Goal: Task Accomplishment & Management: Manage account settings

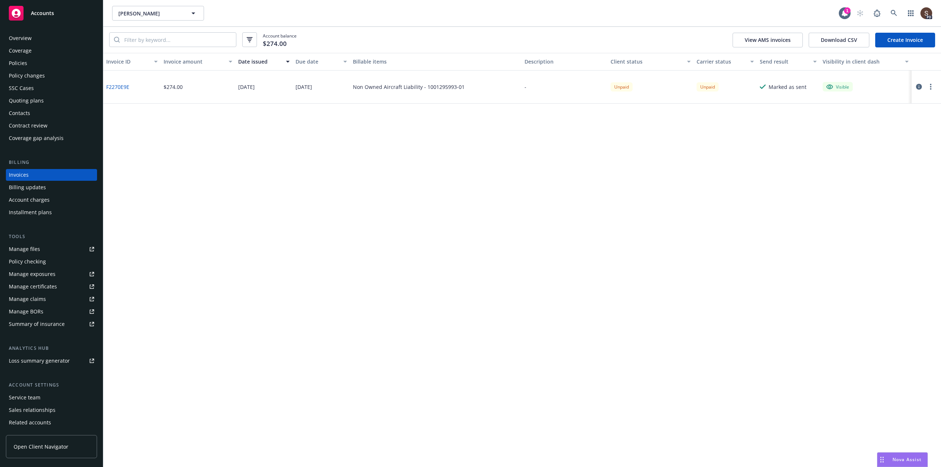
click at [877, 40] on link "Create Invoice" at bounding box center [905, 40] width 60 height 15
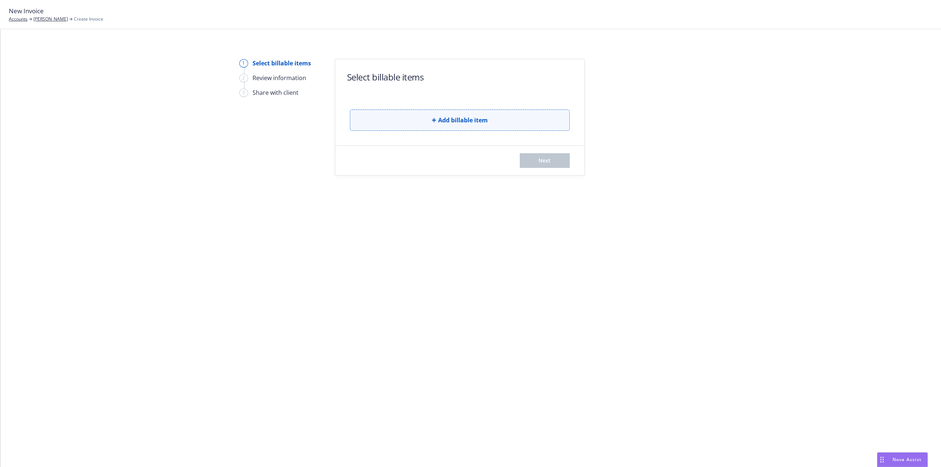
click at [384, 117] on button "Add billable item" at bounding box center [460, 120] width 220 height 21
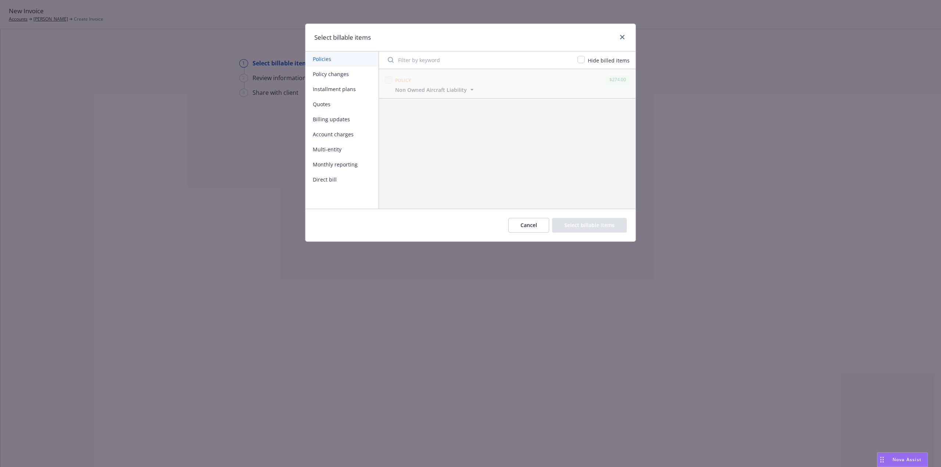
click at [326, 118] on button "Billing updates" at bounding box center [342, 119] width 73 height 15
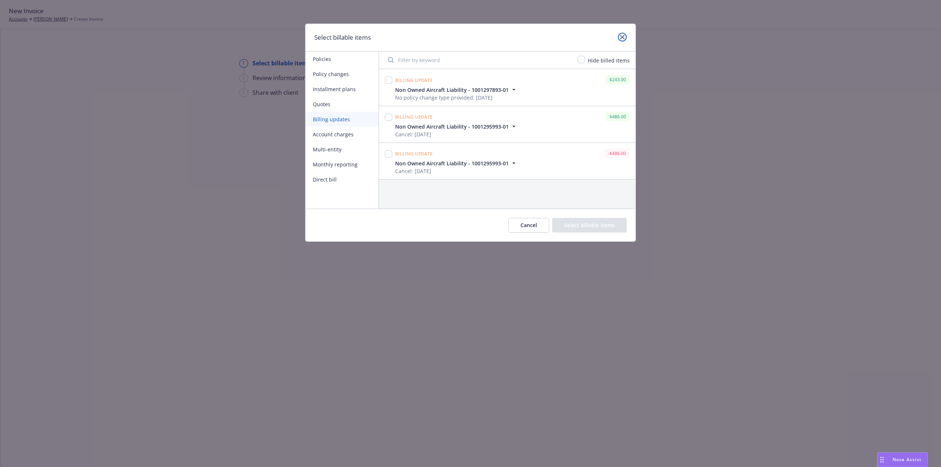
click at [618, 36] on link "close" at bounding box center [622, 37] width 9 height 9
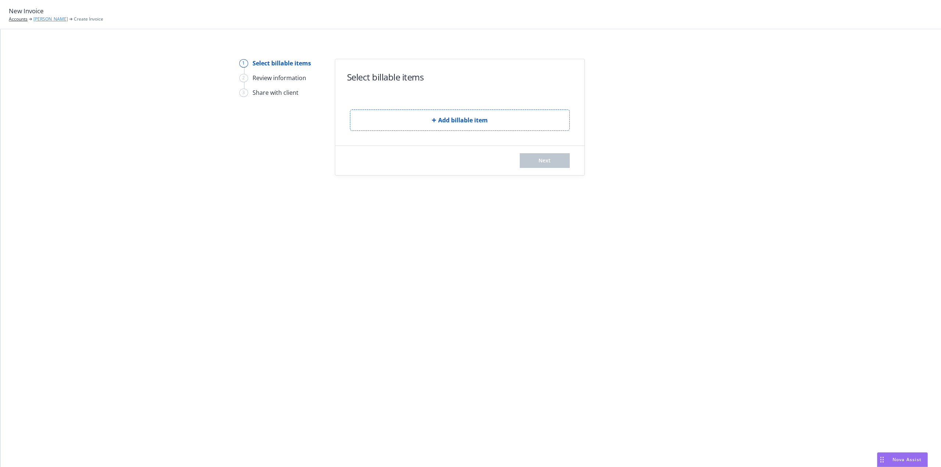
click at [56, 21] on link "[PERSON_NAME]" at bounding box center [50, 19] width 35 height 7
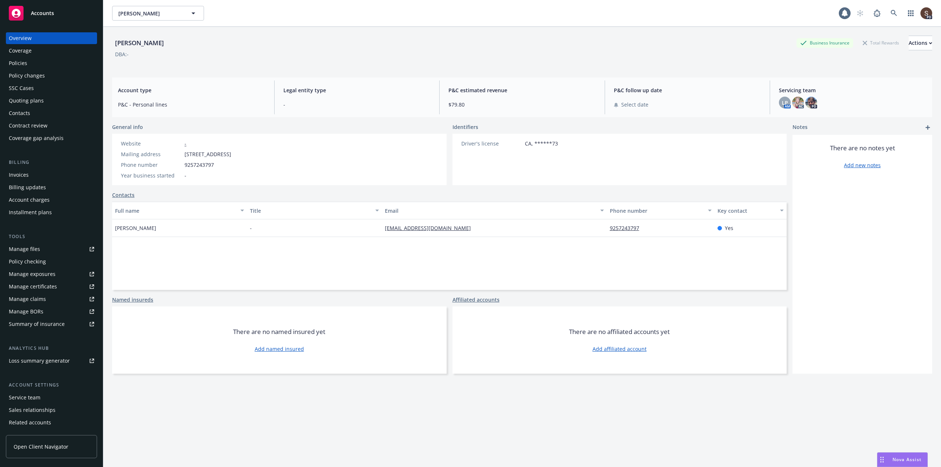
click at [24, 176] on div "Invoices" at bounding box center [19, 175] width 20 height 12
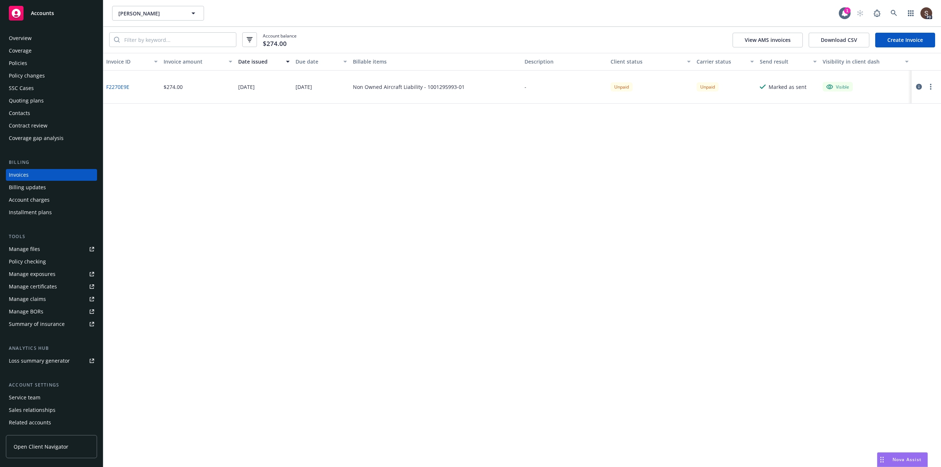
click at [931, 85] on circle "button" at bounding box center [930, 84] width 1 height 1
click at [854, 205] on link "Void" at bounding box center [888, 204] width 94 height 15
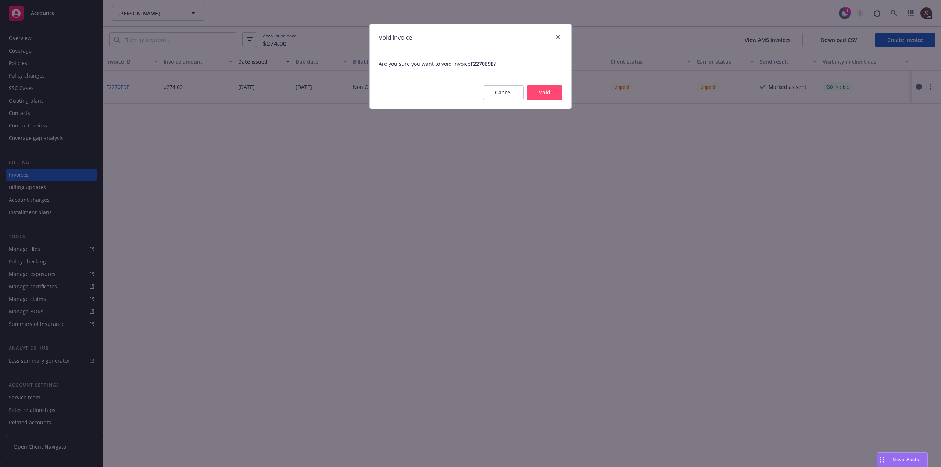
click at [548, 93] on button "Void" at bounding box center [545, 92] width 36 height 15
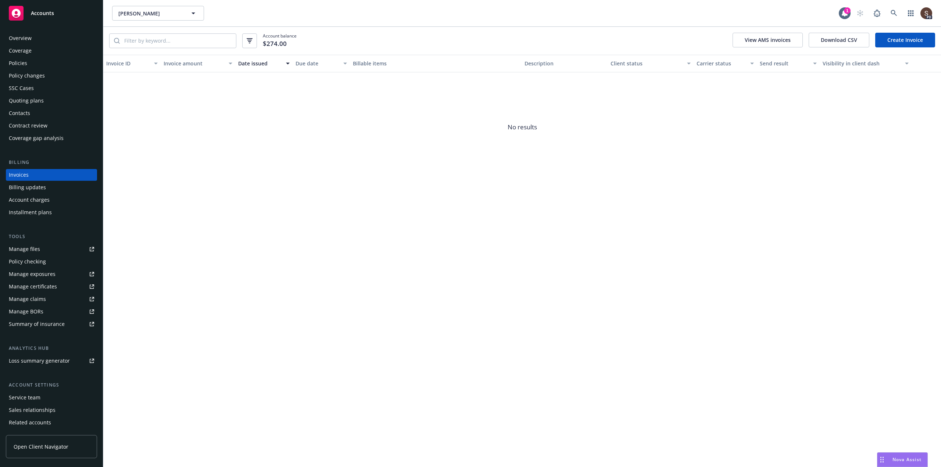
click at [12, 61] on div "Policies" at bounding box center [18, 63] width 18 height 12
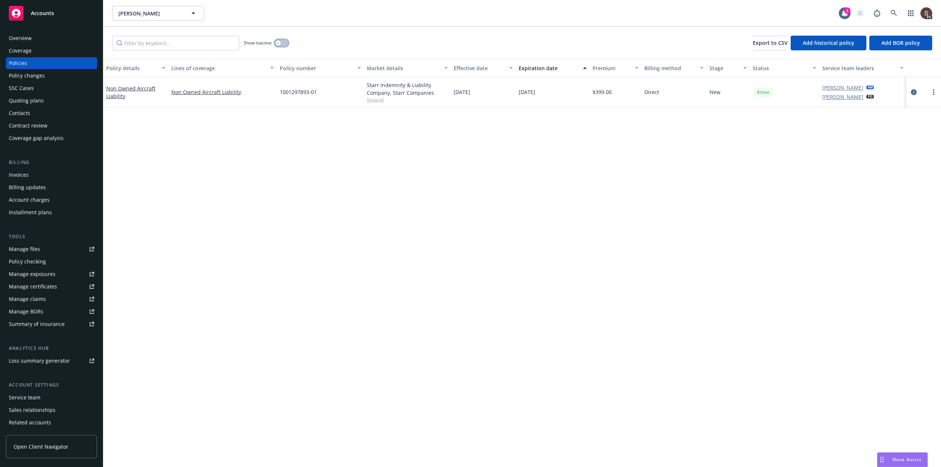
click at [286, 43] on button "button" at bounding box center [282, 42] width 14 height 7
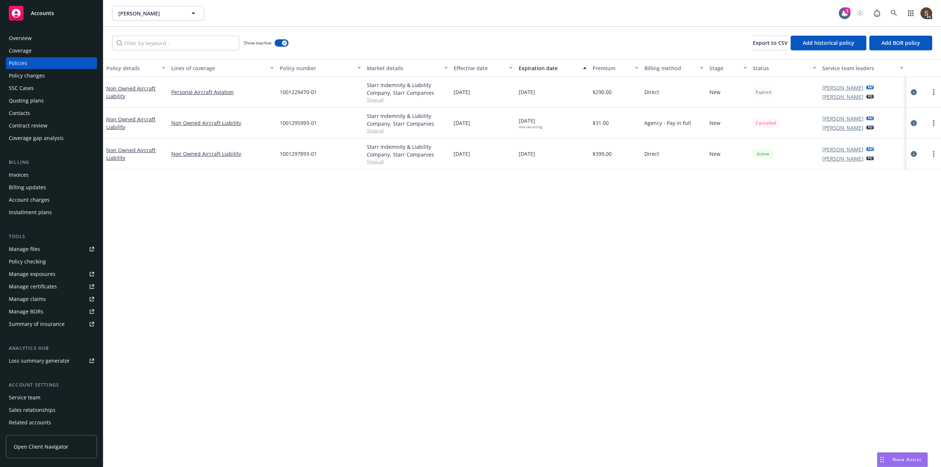
click at [913, 124] on icon "circleInformation" at bounding box center [914, 123] width 6 height 6
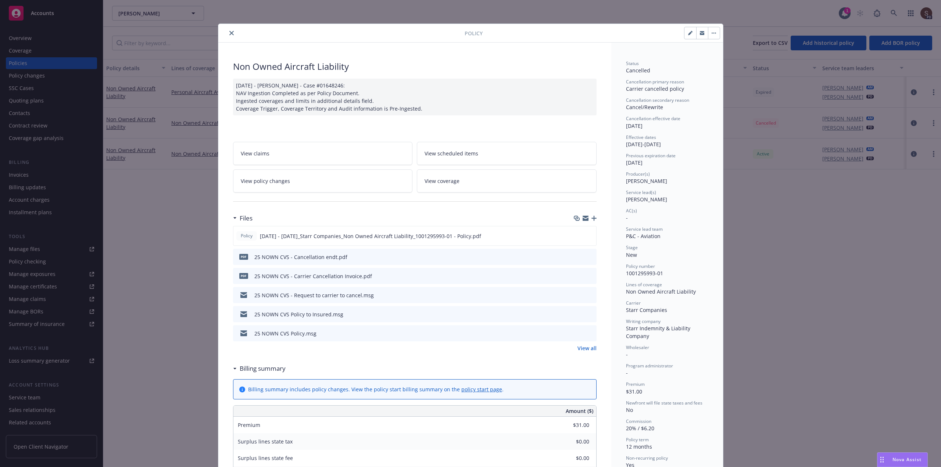
click at [229, 33] on icon "close" at bounding box center [231, 33] width 4 height 4
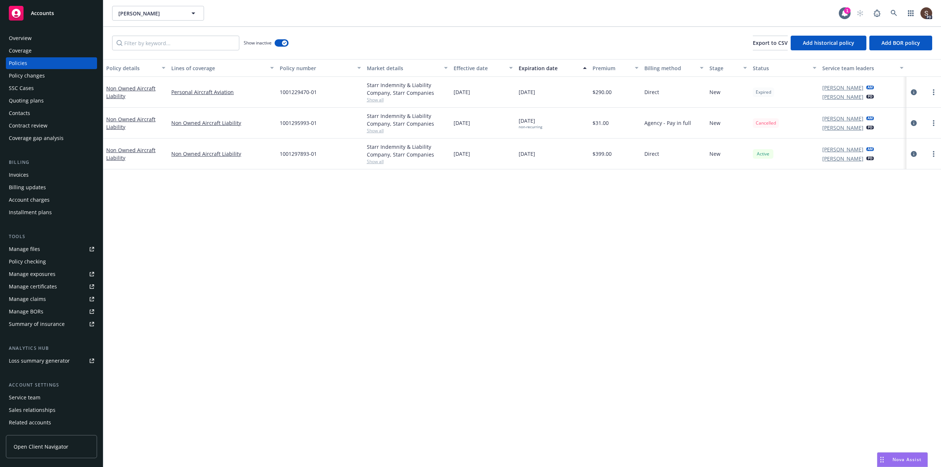
click at [21, 175] on div "Invoices" at bounding box center [19, 175] width 20 height 12
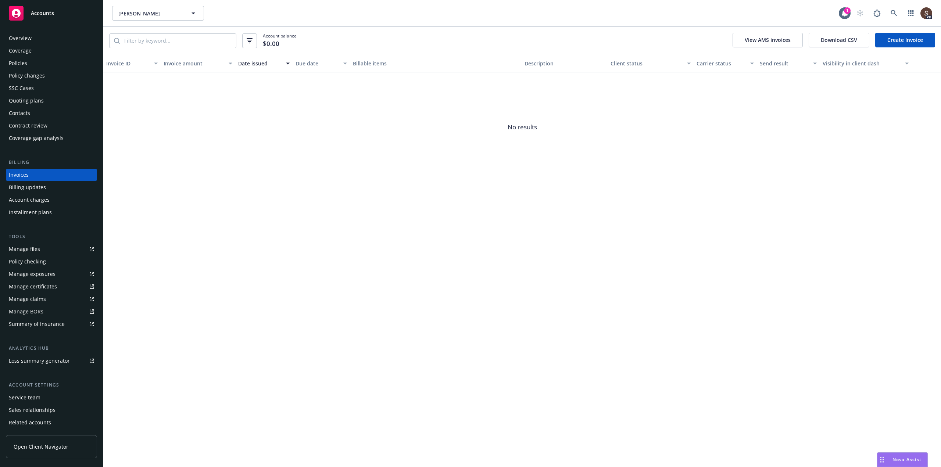
click at [902, 40] on link "Create Invoice" at bounding box center [905, 40] width 60 height 15
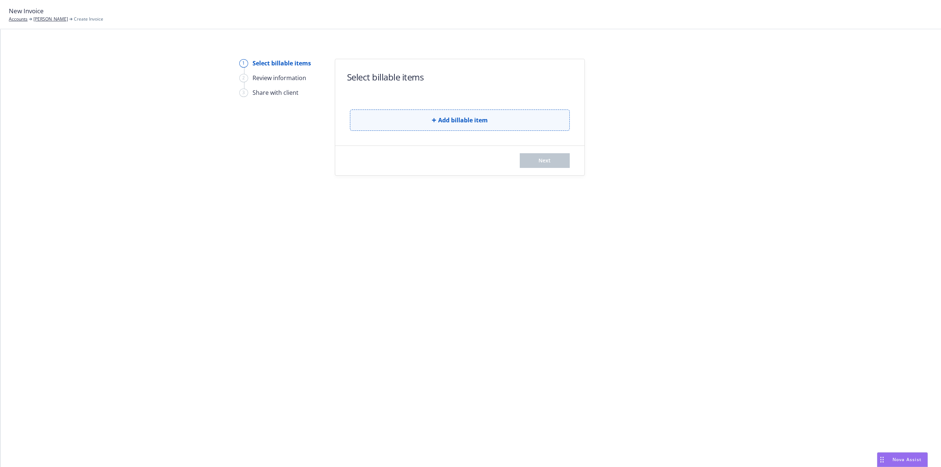
click at [462, 119] on span "Add billable item" at bounding box center [463, 120] width 50 height 9
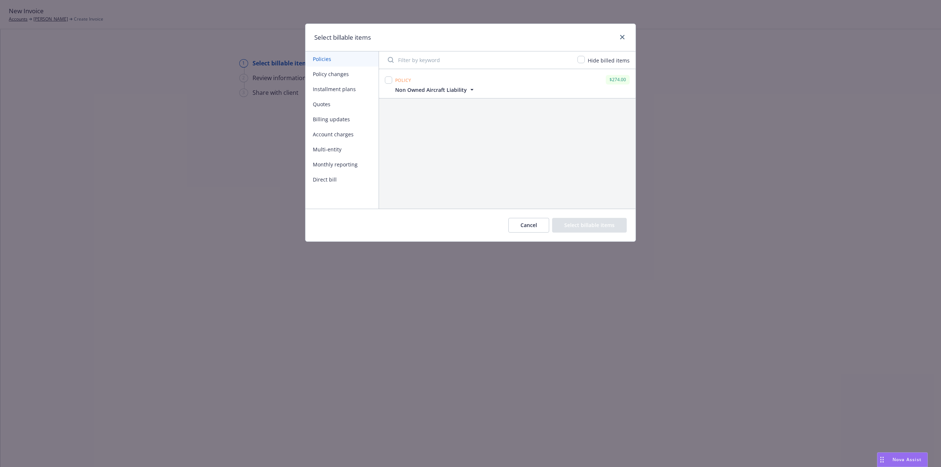
click at [336, 120] on button "Billing updates" at bounding box center [342, 119] width 73 height 15
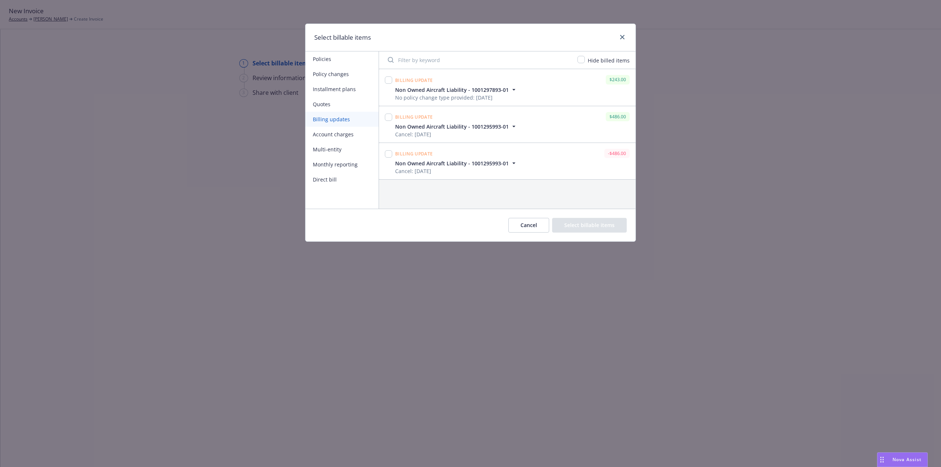
click at [338, 134] on button "Account charges" at bounding box center [342, 134] width 73 height 15
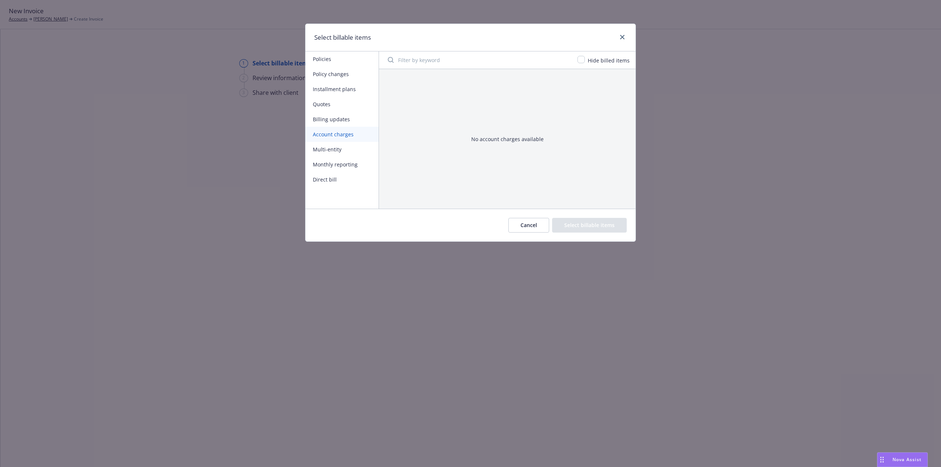
click at [333, 122] on button "Billing updates" at bounding box center [342, 119] width 73 height 15
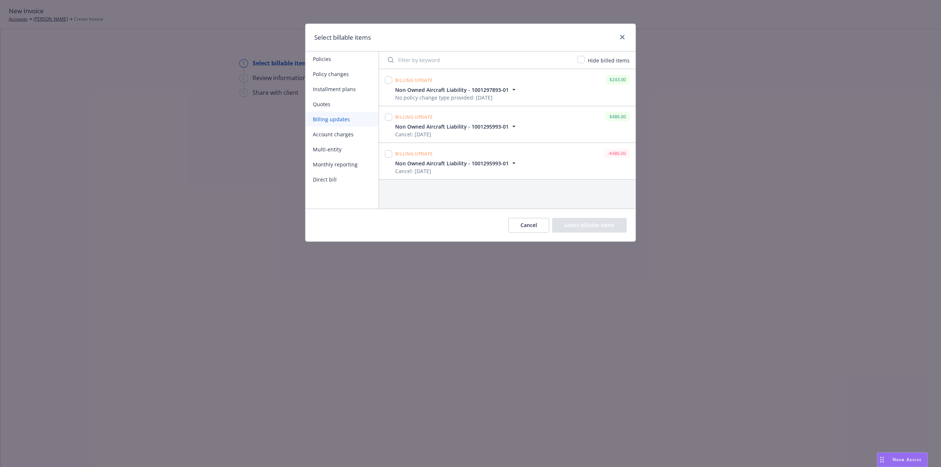
click at [529, 223] on button "Cancel" at bounding box center [528, 225] width 41 height 15
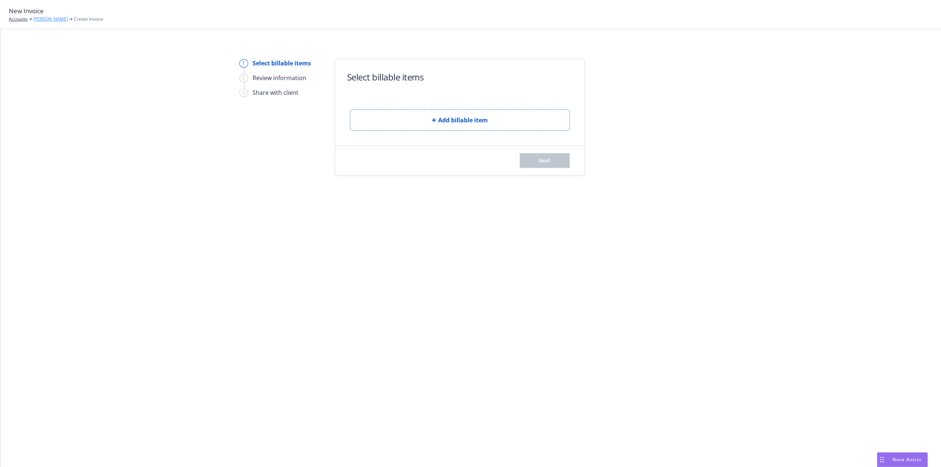
click at [56, 19] on link "[PERSON_NAME]" at bounding box center [50, 19] width 35 height 7
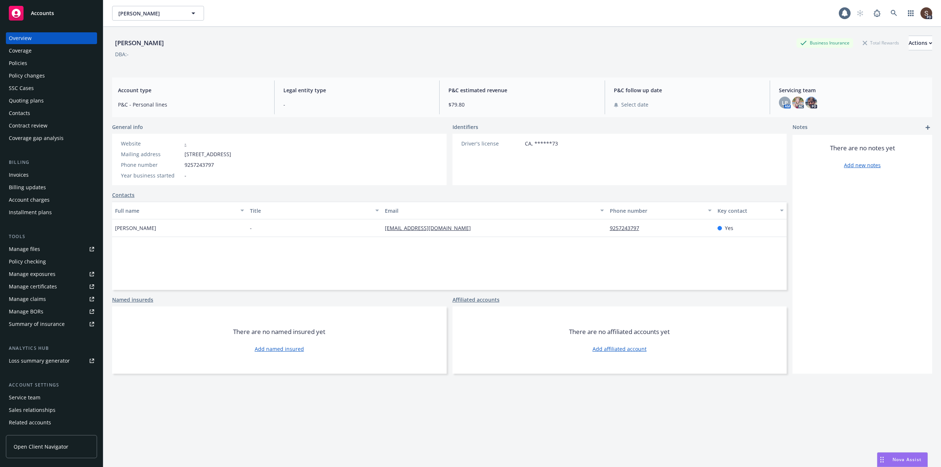
click at [11, 60] on div "Policies" at bounding box center [18, 63] width 18 height 12
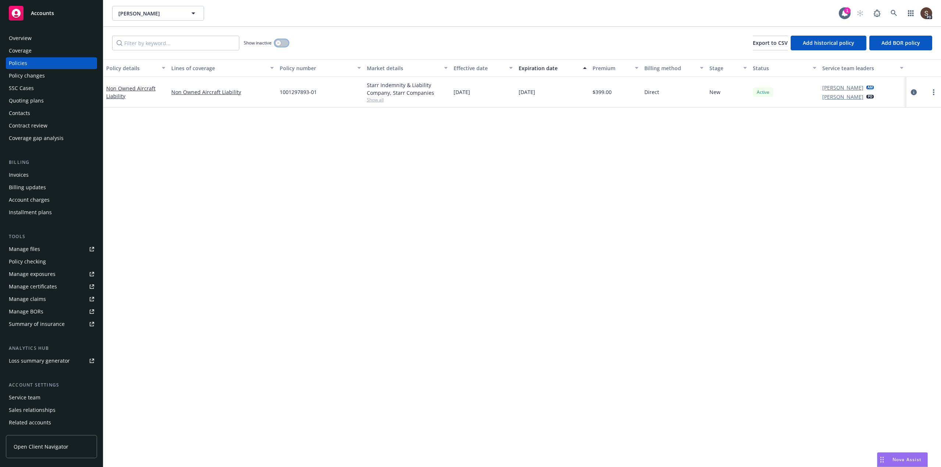
click at [285, 44] on button "button" at bounding box center [282, 42] width 14 height 7
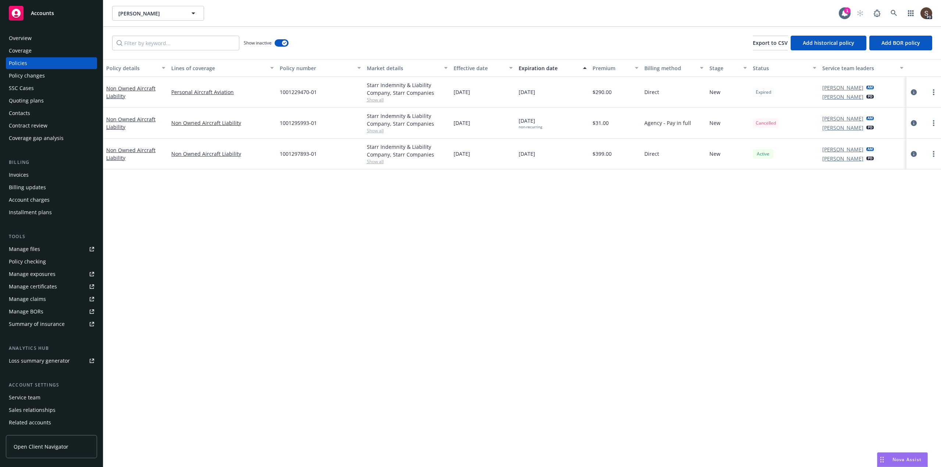
drag, startPoint x: 913, startPoint y: 121, endPoint x: 928, endPoint y: 138, distance: 22.5
click at [928, 138] on div at bounding box center [924, 123] width 35 height 31
click at [936, 122] on link "more" at bounding box center [933, 123] width 9 height 9
click at [914, 123] on icon "circleInformation" at bounding box center [914, 123] width 6 height 6
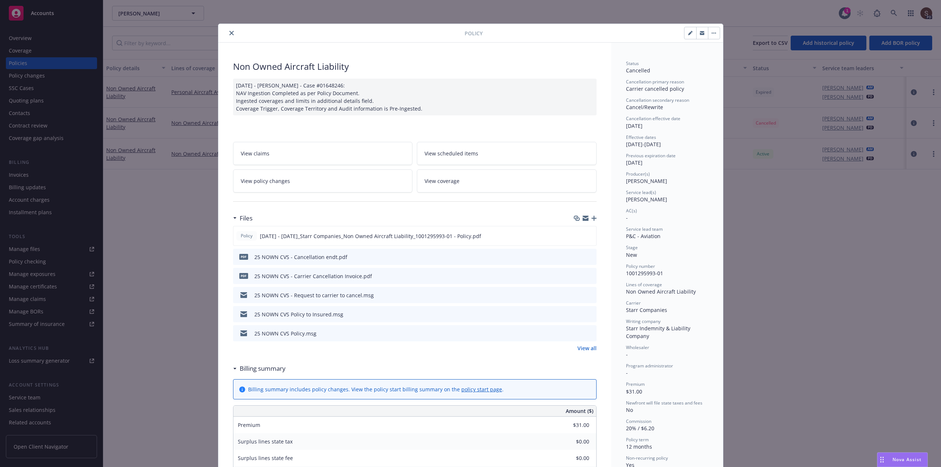
click at [301, 183] on link "View policy changes" at bounding box center [323, 180] width 180 height 23
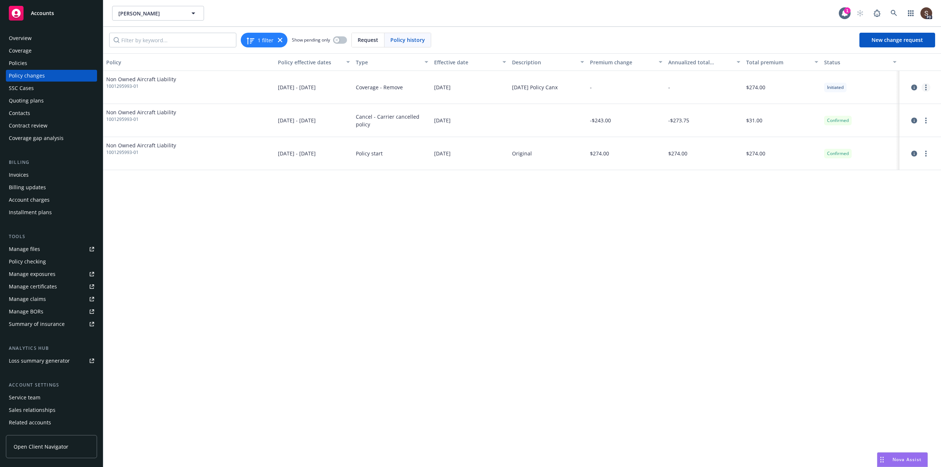
click at [925, 89] on link "more" at bounding box center [926, 87] width 9 height 9
click at [916, 87] on icon "circleInformation" at bounding box center [914, 88] width 6 height 6
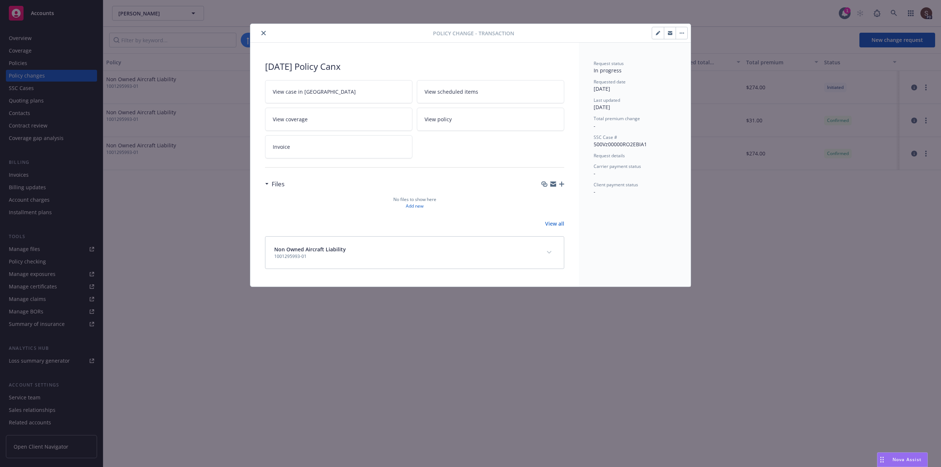
click at [262, 33] on icon "close" at bounding box center [263, 33] width 4 height 4
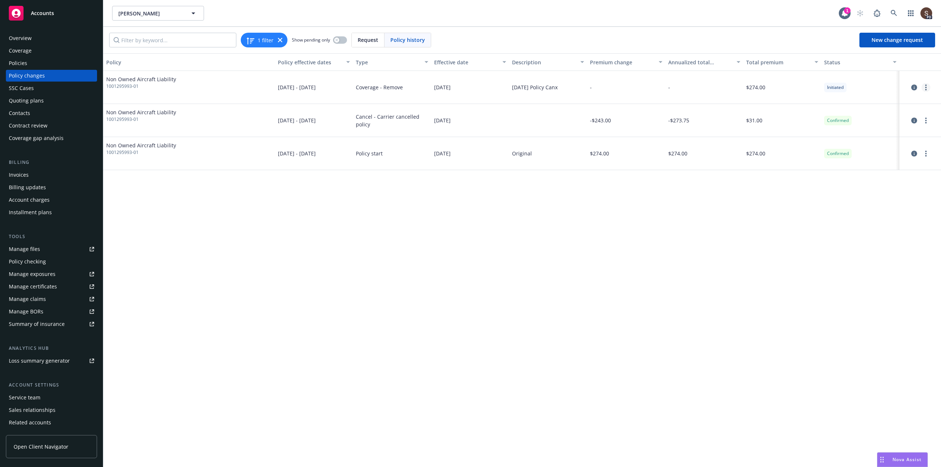
click at [927, 85] on icon "more" at bounding box center [925, 88] width 1 height 6
click at [675, 88] on div "-" at bounding box center [704, 87] width 78 height 33
click at [832, 88] on span "Initiated" at bounding box center [835, 87] width 17 height 7
click at [927, 89] on icon "more" at bounding box center [925, 88] width 1 height 6
click at [830, 116] on link "Resume workflow" at bounding box center [867, 117] width 126 height 15
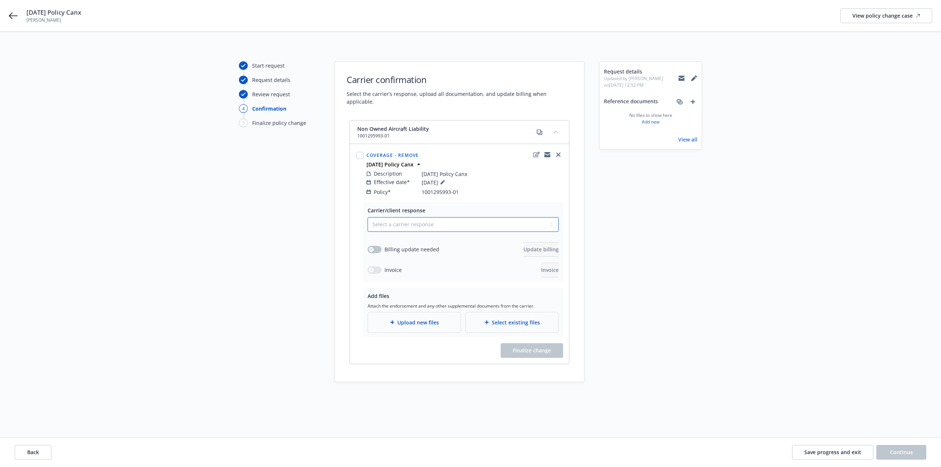
click at [533, 217] on select "Select a carrier response Accepted Accepted with revision No endorsement needed…" at bounding box center [463, 224] width 191 height 15
select select "ACCEPTED"
click at [368, 217] on select "Select a carrier response Accepted Accepted with revision No endorsement needed…" at bounding box center [463, 224] width 191 height 15
click at [379, 246] on button "button" at bounding box center [375, 249] width 14 height 7
click at [524, 246] on span "Update billing" at bounding box center [541, 249] width 35 height 7
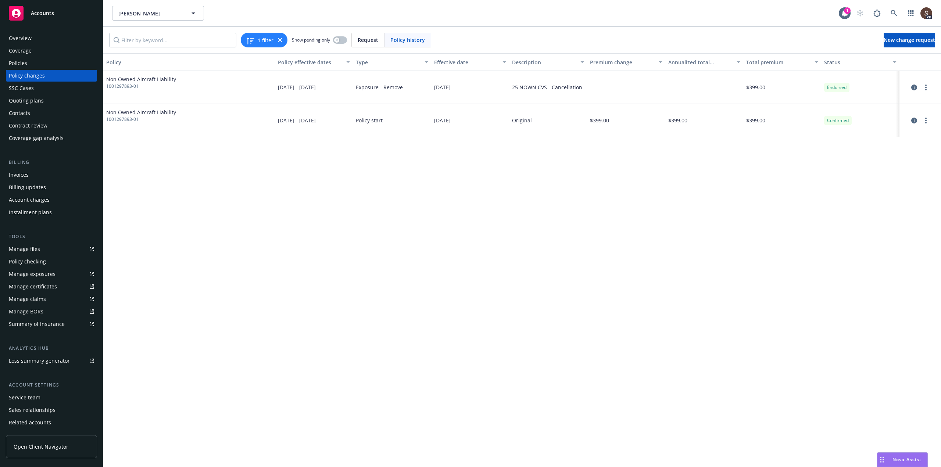
click at [42, 64] on div "Policies" at bounding box center [51, 63] width 85 height 12
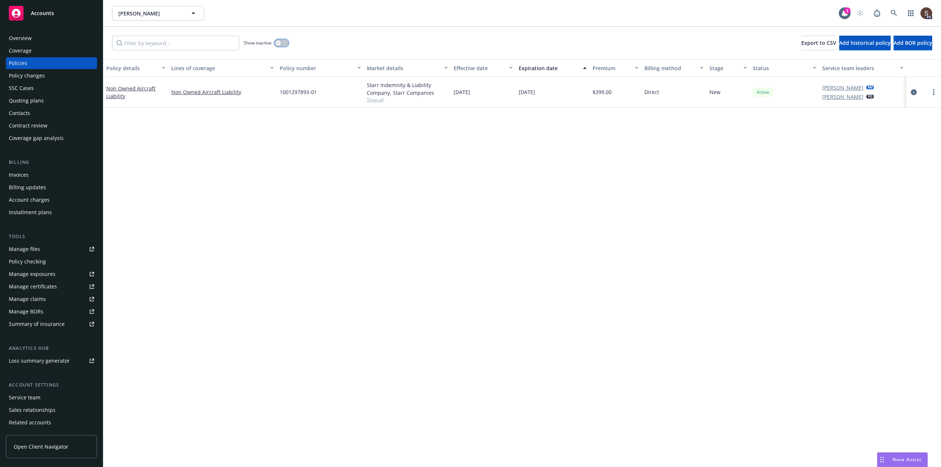
click at [285, 42] on button "button" at bounding box center [282, 42] width 14 height 7
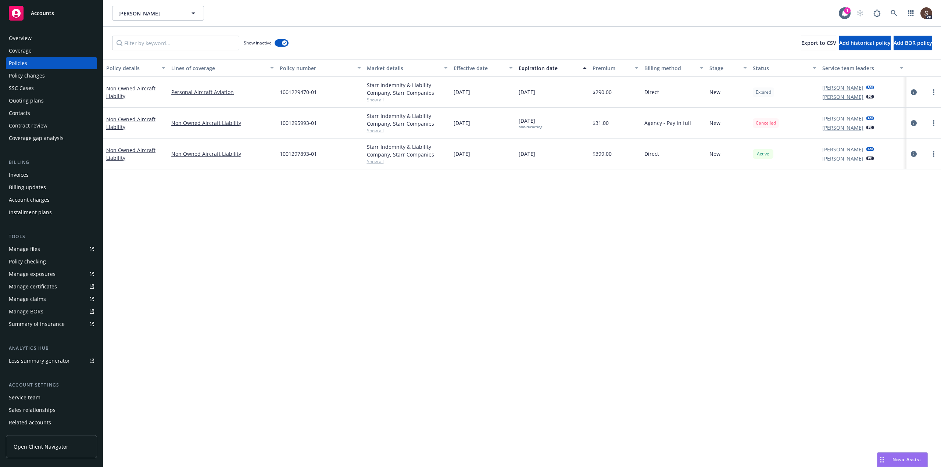
click at [563, 186] on div "Policy details Lines of coverage Policy number Market details Effective date Ex…" at bounding box center [522, 263] width 838 height 408
click at [913, 122] on icon "circleInformation" at bounding box center [914, 123] width 6 height 6
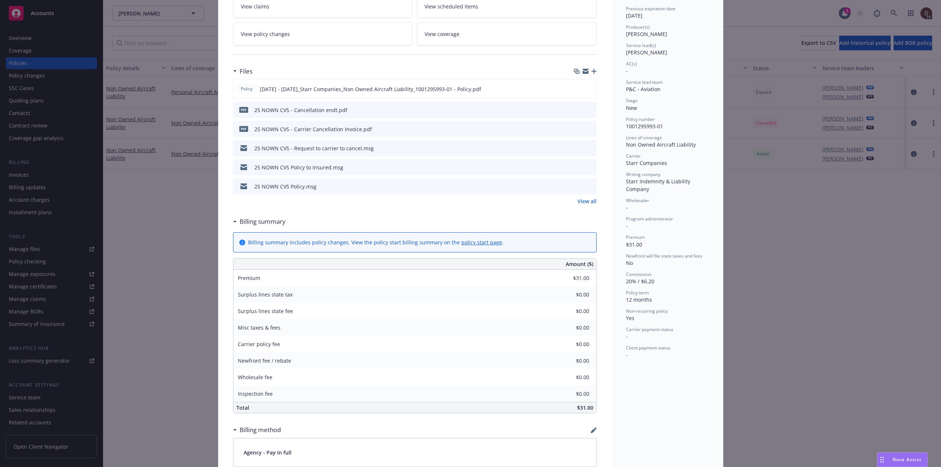
scroll to position [37, 0]
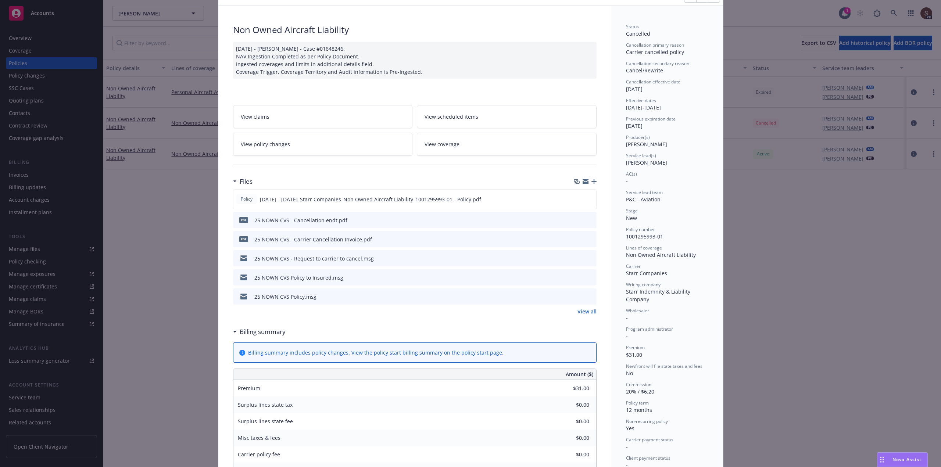
click at [309, 144] on link "View policy changes" at bounding box center [323, 144] width 180 height 23
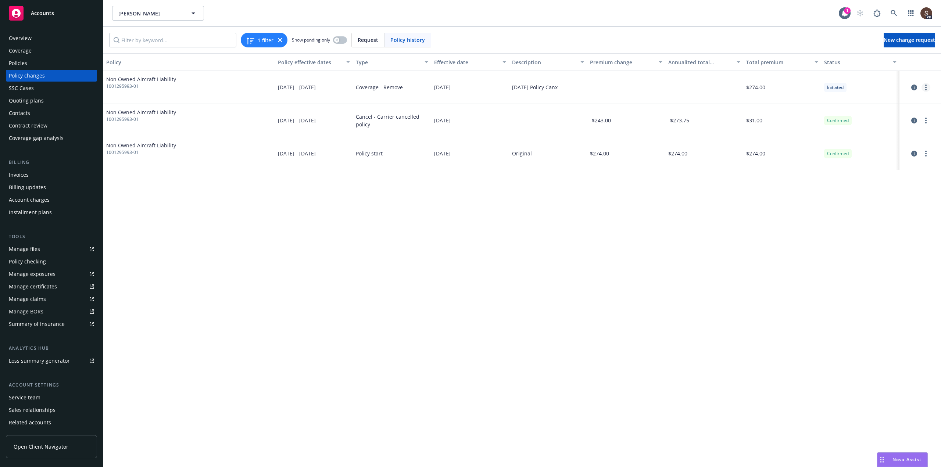
click at [926, 86] on icon "more" at bounding box center [925, 88] width 1 height 6
click at [863, 133] on link "Edit policy change" at bounding box center [867, 132] width 126 height 15
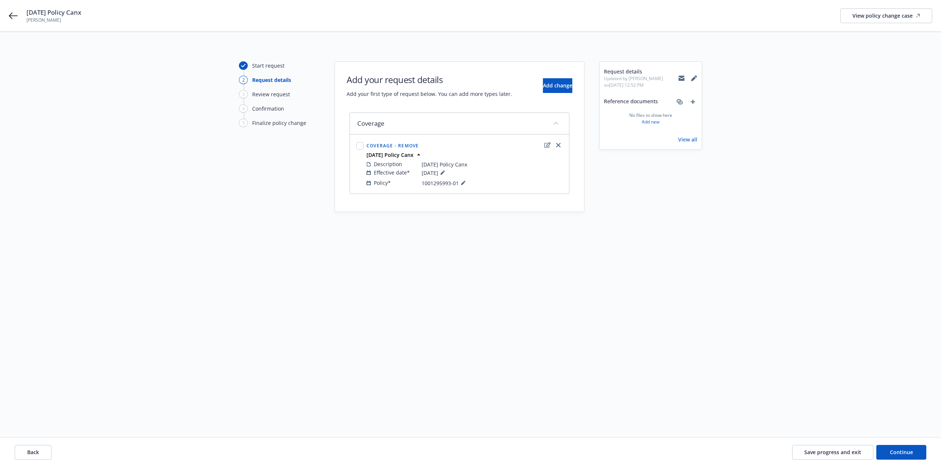
click at [356, 147] on div at bounding box center [360, 164] width 10 height 50
click at [9, 15] on icon at bounding box center [13, 16] width 9 height 7
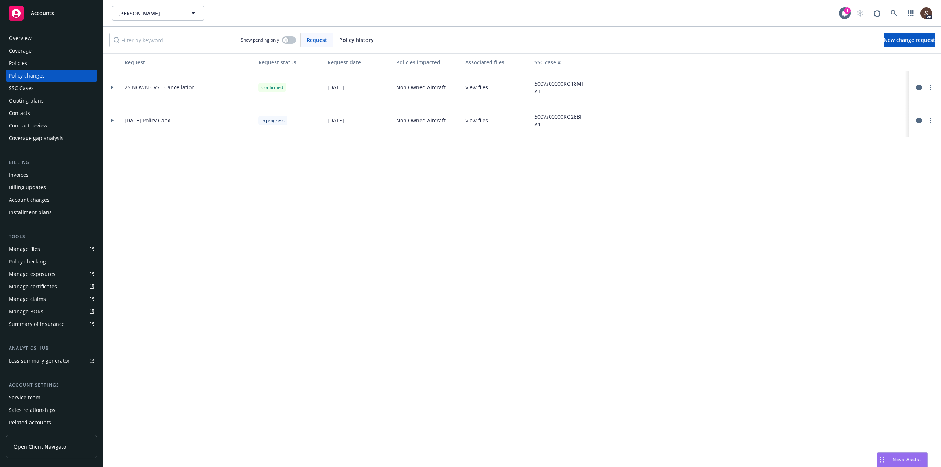
click at [27, 61] on div "Policies" at bounding box center [51, 63] width 85 height 12
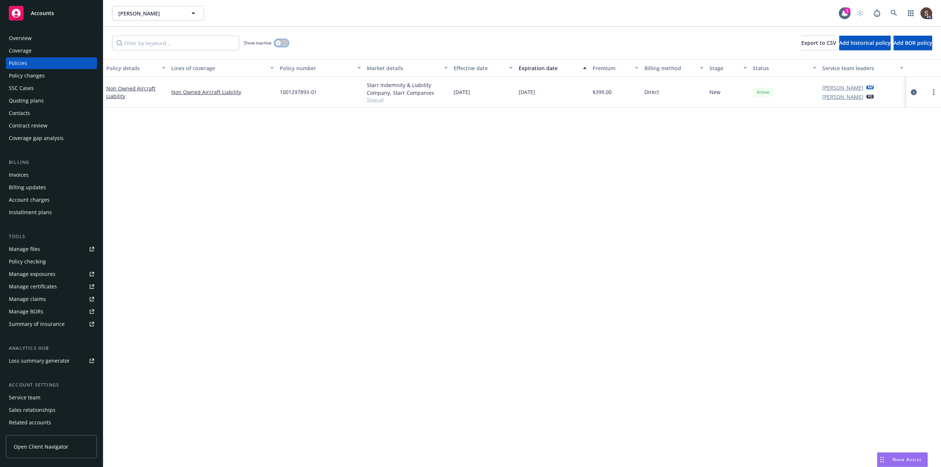
click at [281, 42] on button "button" at bounding box center [282, 42] width 14 height 7
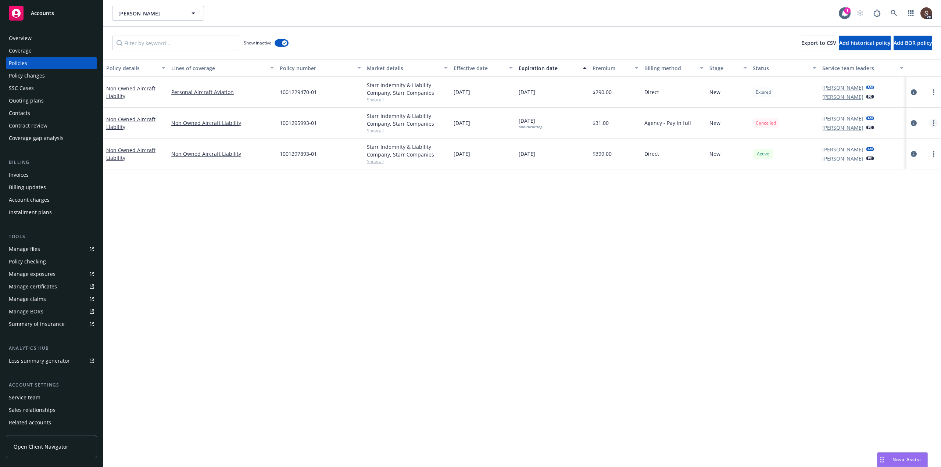
click at [934, 122] on circle "more" at bounding box center [933, 122] width 1 height 1
click at [913, 122] on icon "circleInformation" at bounding box center [914, 123] width 6 height 6
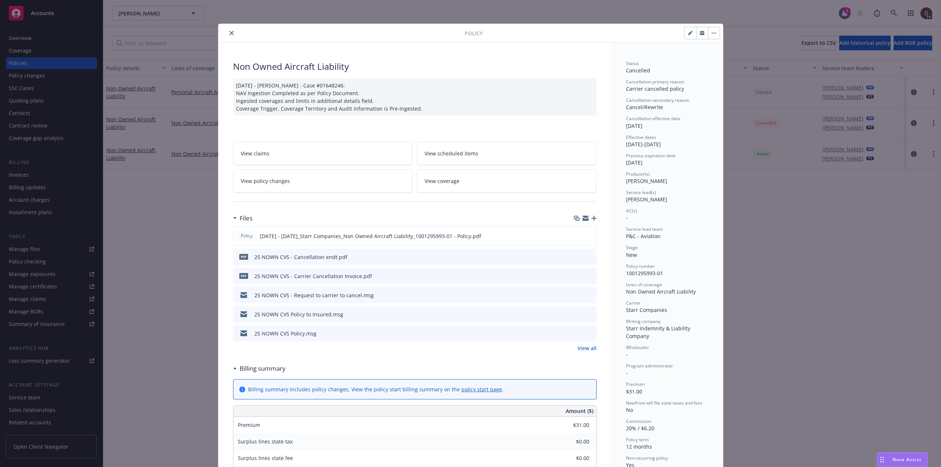
scroll to position [22, 0]
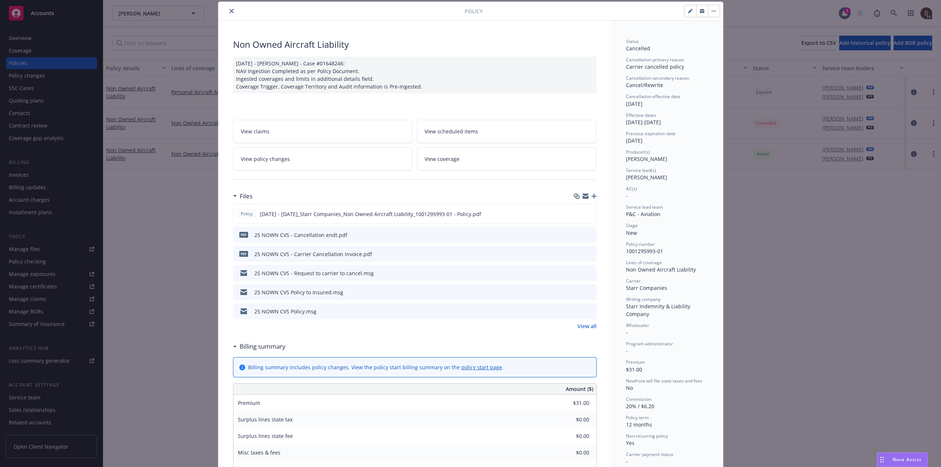
click at [327, 163] on link "View policy changes" at bounding box center [323, 158] width 180 height 23
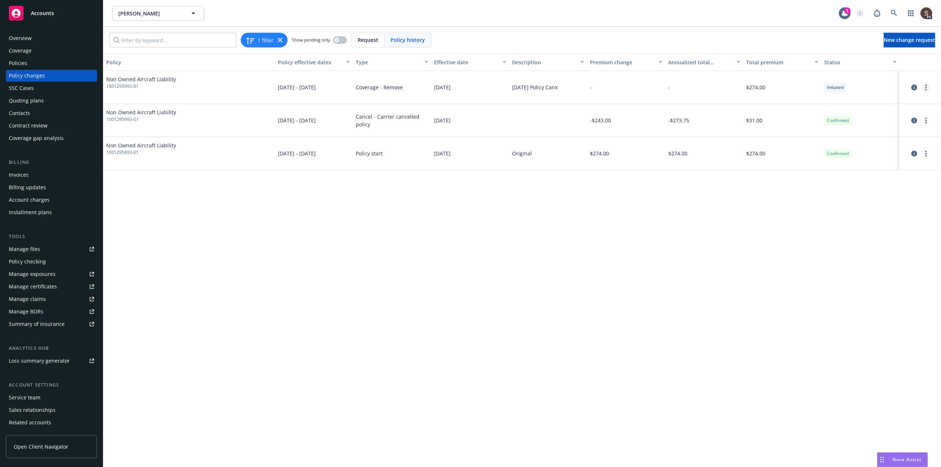
click at [928, 86] on link "more" at bounding box center [926, 87] width 9 height 9
click at [850, 129] on link "Edit policy change" at bounding box center [867, 132] width 126 height 15
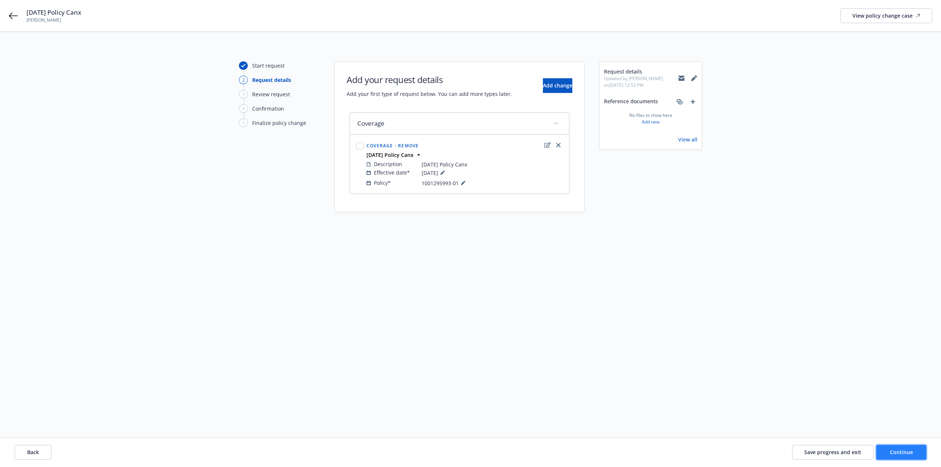
click at [913, 453] on span "Continue" at bounding box center [901, 452] width 23 height 7
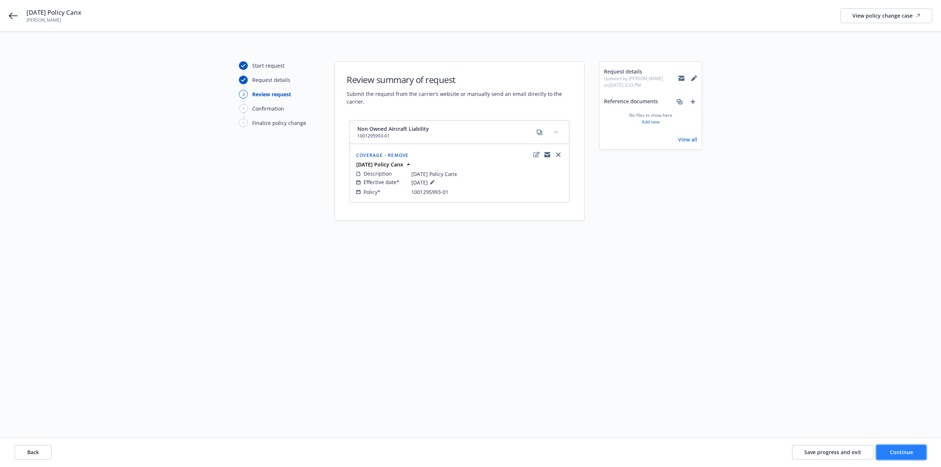
drag, startPoint x: 899, startPoint y: 447, endPoint x: 902, endPoint y: 451, distance: 5.3
click at [902, 451] on button "Continue" at bounding box center [901, 452] width 50 height 15
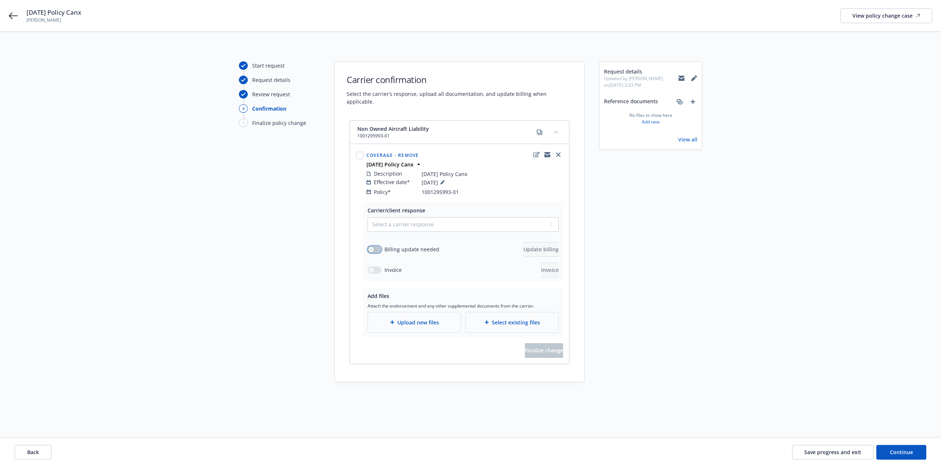
click at [377, 246] on button "button" at bounding box center [375, 249] width 14 height 7
click at [524, 246] on span "Update billing" at bounding box center [541, 249] width 35 height 7
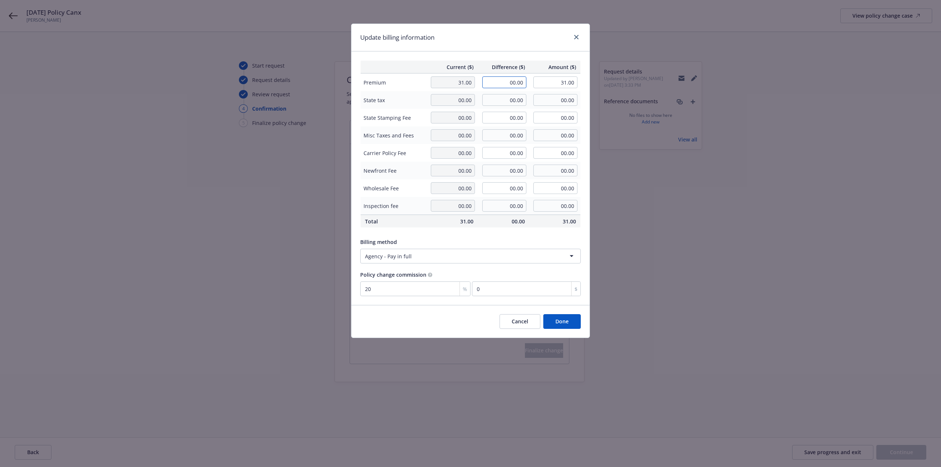
click at [499, 81] on input "00.00" at bounding box center [504, 82] width 44 height 12
type input "-2.00"
type input "29.00"
type input "-0.4"
click at [516, 86] on input "-2.00" at bounding box center [504, 82] width 44 height 12
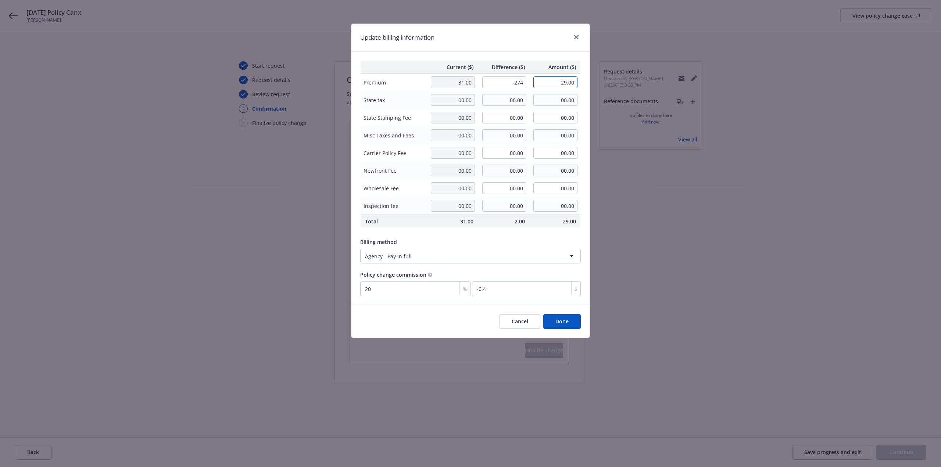
type input "-274.00"
type input "-243.00"
type input "-54.8"
click at [564, 322] on button "Done" at bounding box center [562, 321] width 38 height 15
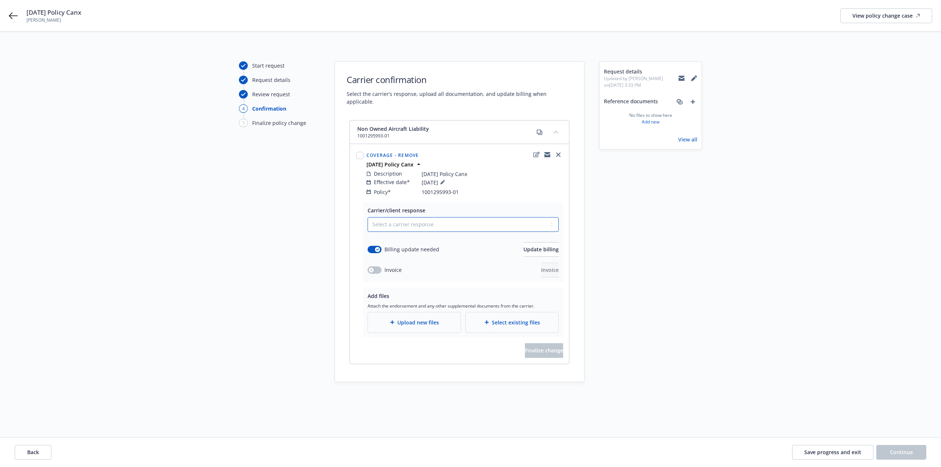
click at [551, 217] on select "Select a carrier response Accepted Accepted with revision No endorsement needed…" at bounding box center [463, 224] width 191 height 15
select select "ACCEPTED"
click at [368, 217] on select "Select a carrier response Accepted Accepted with revision No endorsement needed…" at bounding box center [463, 224] width 191 height 15
click at [491, 320] on div at bounding box center [488, 322] width 7 height 4
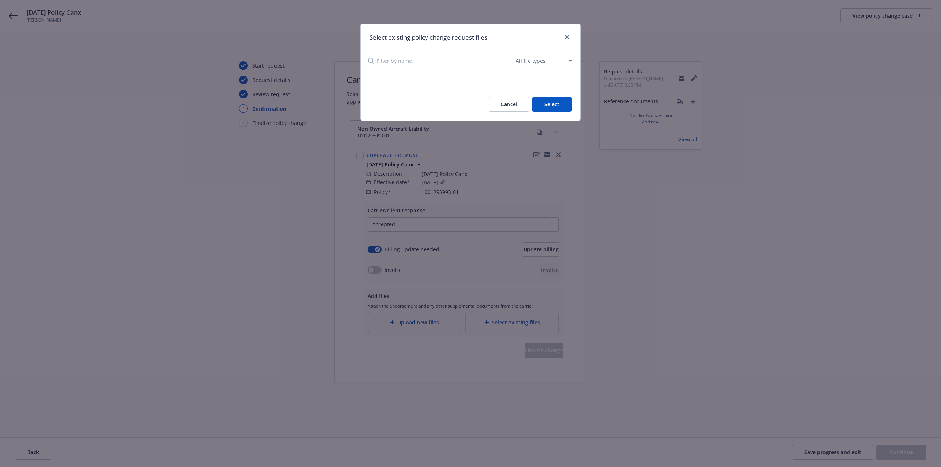
click at [550, 106] on button "Select" at bounding box center [551, 104] width 39 height 15
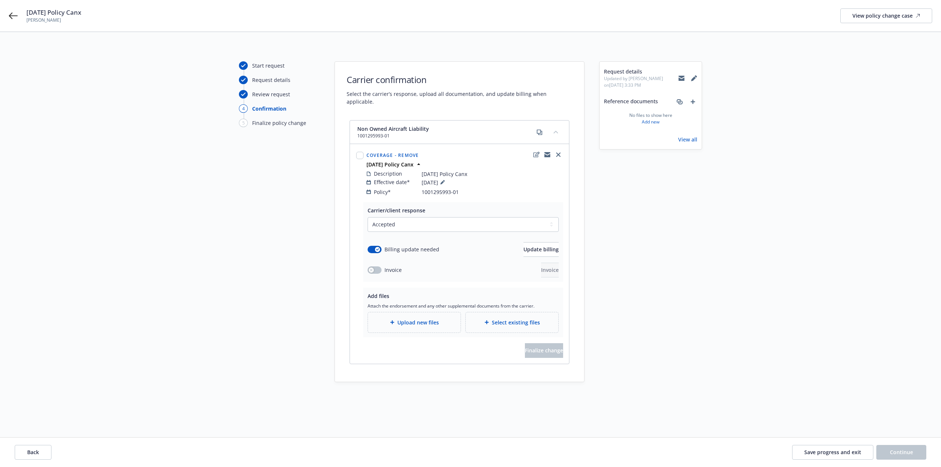
click at [421, 319] on span "Upload new files" at bounding box center [418, 323] width 42 height 8
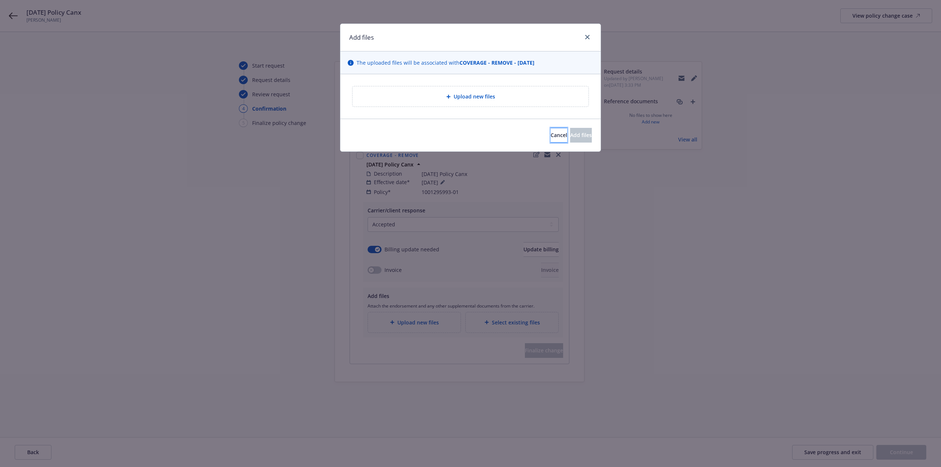
click at [551, 134] on span "Cancel" at bounding box center [559, 135] width 17 height 7
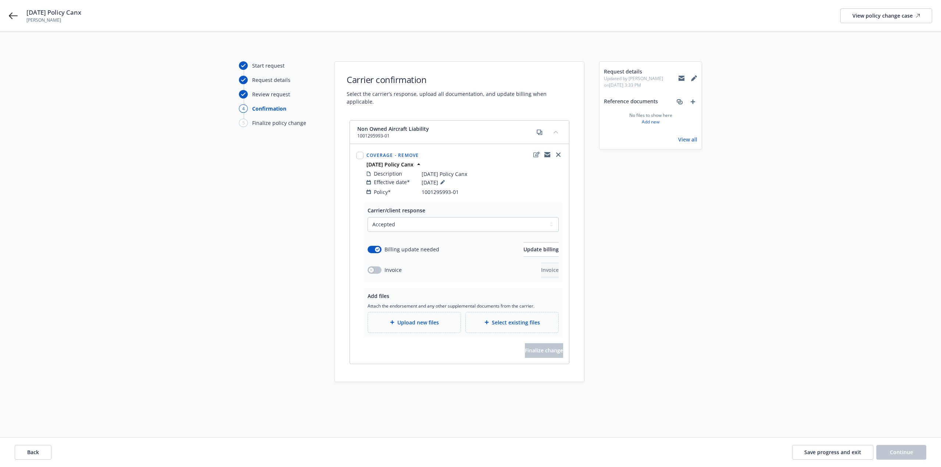
click at [510, 319] on span "Select existing files" at bounding box center [516, 323] width 48 height 8
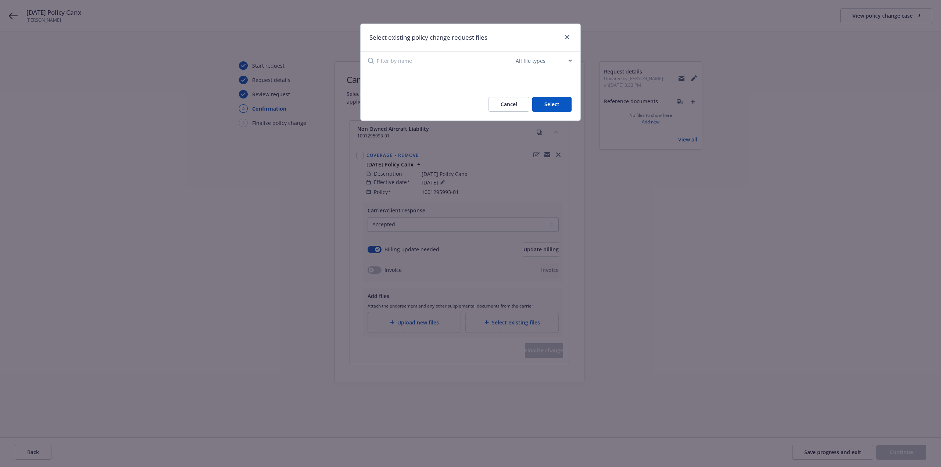
click at [569, 59] on select "All file types Agreements Allocations Annual Service Cycle - Financial snapshot…" at bounding box center [543, 60] width 59 height 15
click at [467, 65] on input at bounding box center [446, 60] width 138 height 18
click at [385, 63] on input at bounding box center [446, 60] width 138 height 18
click at [567, 36] on icon "close" at bounding box center [567, 37] width 4 height 4
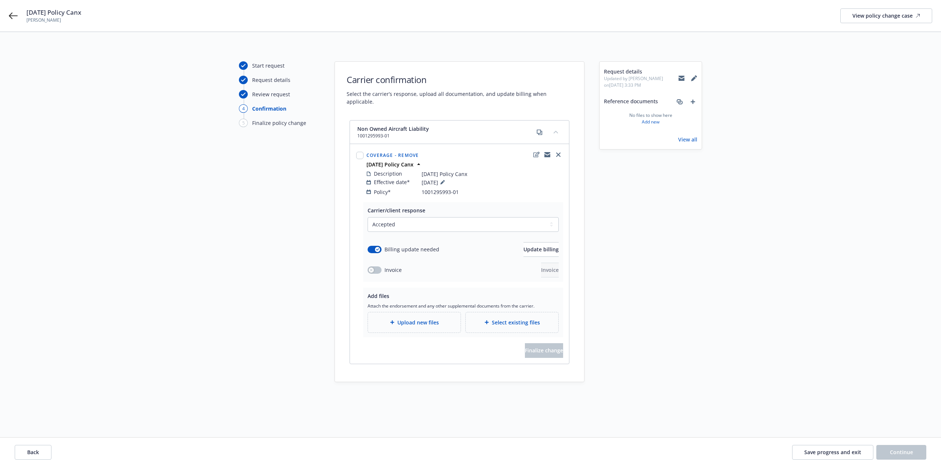
click at [508, 313] on div "Select existing files" at bounding box center [512, 323] width 93 height 20
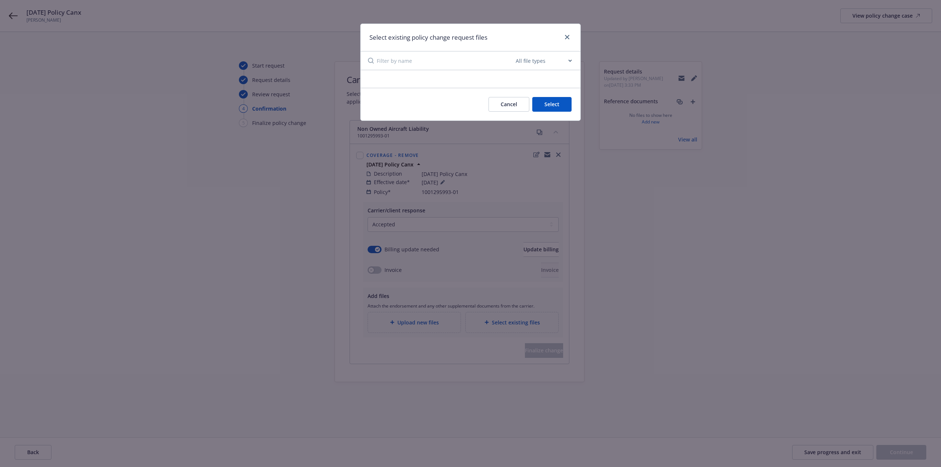
click at [491, 104] on button "Cancel" at bounding box center [509, 104] width 41 height 15
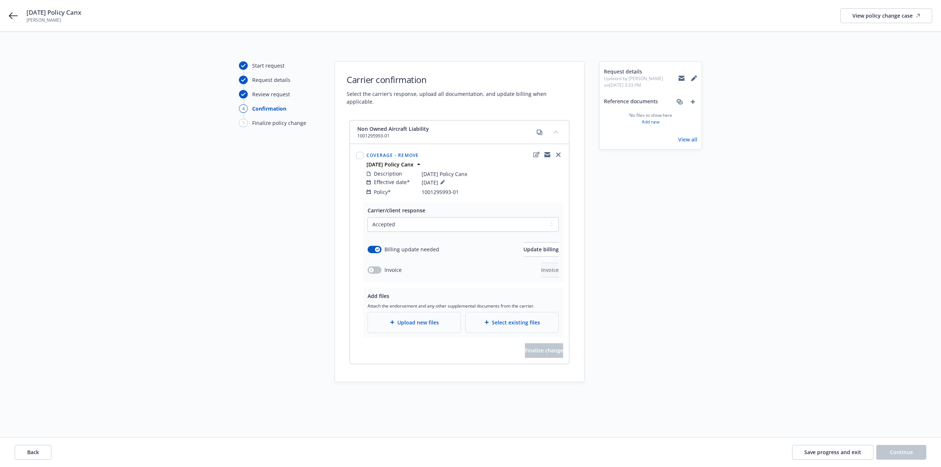
click at [403, 319] on span "Upload new files" at bounding box center [418, 323] width 42 height 8
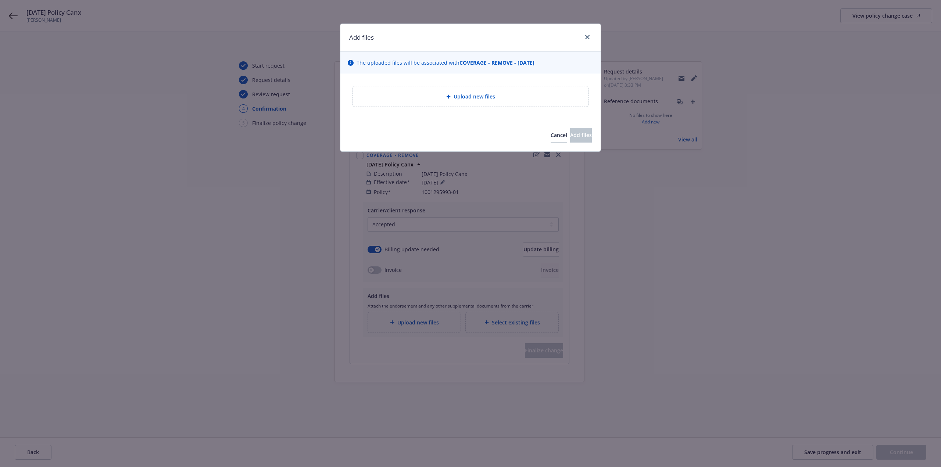
click at [474, 96] on span "Upload new files" at bounding box center [475, 97] width 42 height 8
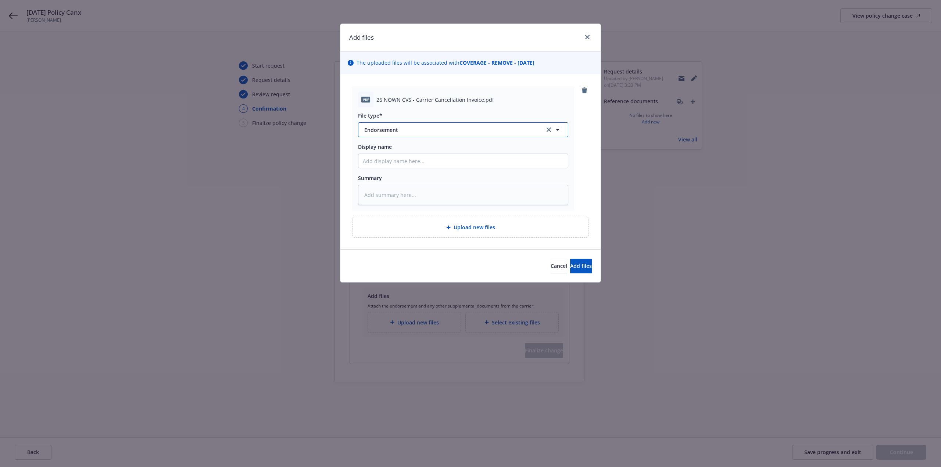
click at [519, 128] on span "Endorsement" at bounding box center [449, 130] width 170 height 8
type input "invoice"
click at [399, 172] on span "Invoice - Third Party" at bounding box center [391, 170] width 51 height 8
click at [405, 161] on input "Display name" at bounding box center [463, 161] width 210 height 14
type textarea "x"
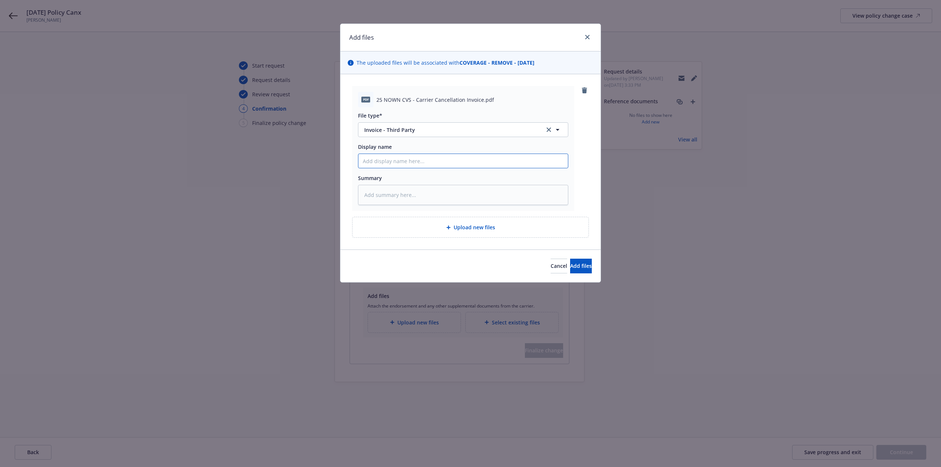
type input "2"
type textarea "x"
type input "20"
type textarea "x"
type input "202"
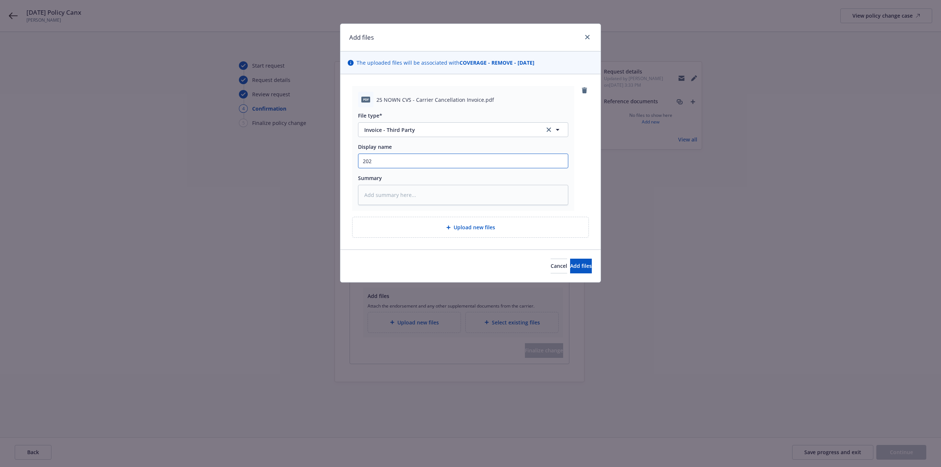
type textarea "x"
type input "2025"
type textarea "x"
type input "2025"
type textarea "x"
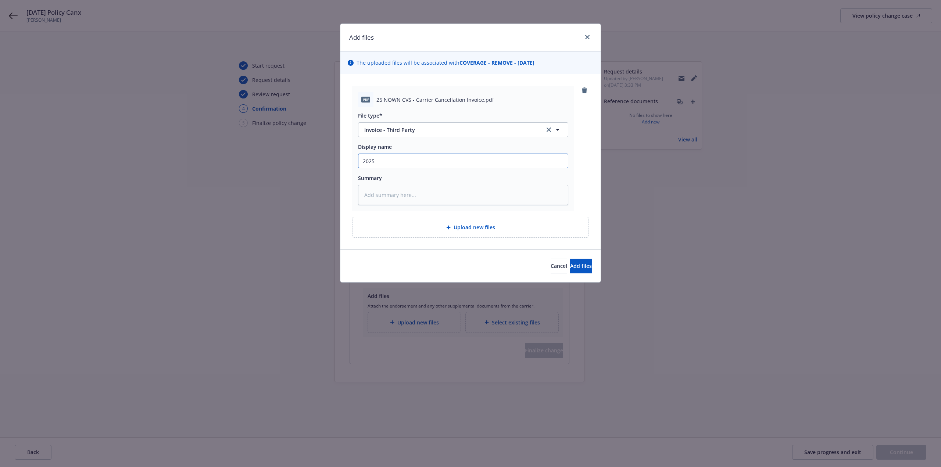
type input "2025 N"
type textarea "x"
type input "2025 NO"
type textarea "x"
type input "2025 NOW"
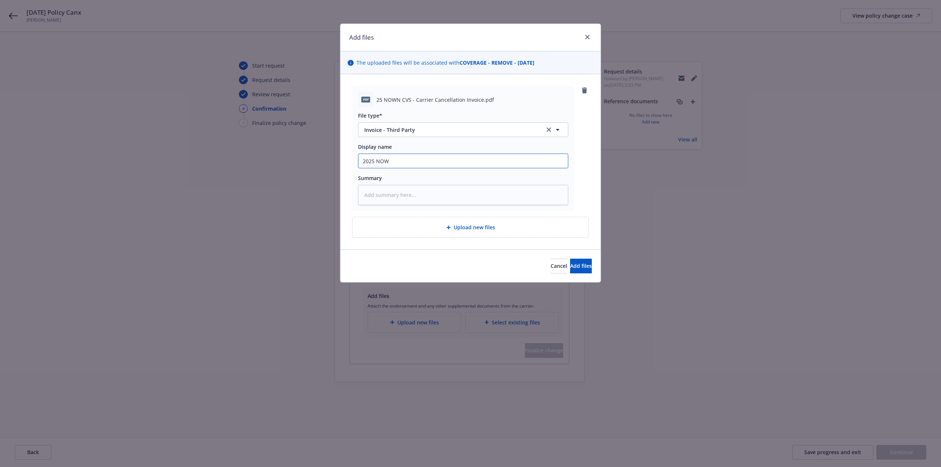
type textarea "x"
type input "2025 NOWN"
type textarea "x"
type input "2025 NOWN"
type textarea "x"
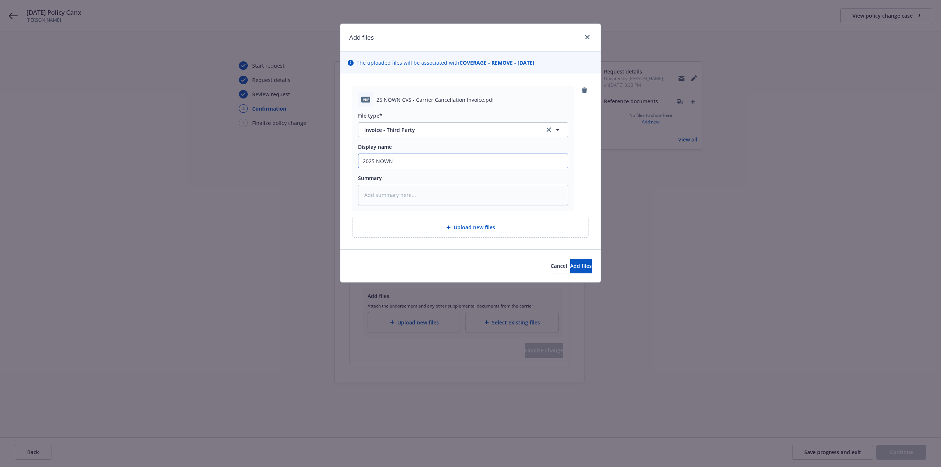
type input "2025 NOWN c"
type textarea "x"
type input "2025 NOWN ca"
type textarea "x"
type input "2025 NOWN car"
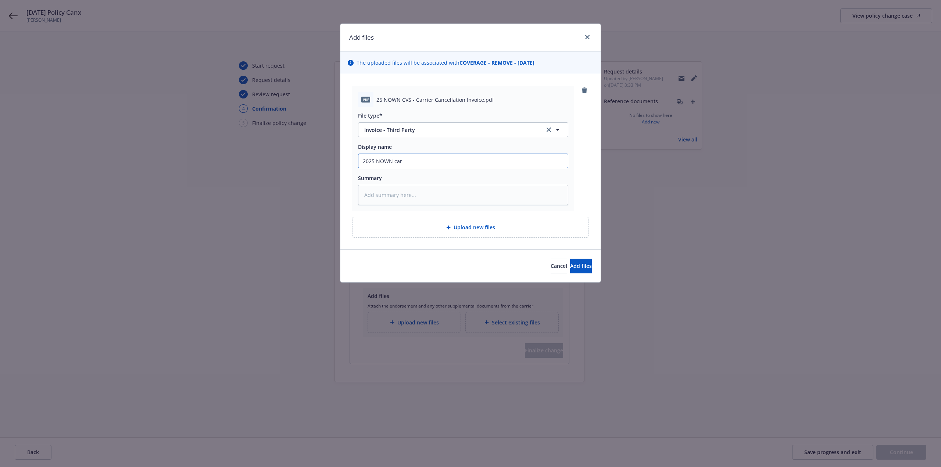
type textarea "x"
type input "2025 [PERSON_NAME]"
type textarea "x"
type input "2025 NOWN [PERSON_NAME]"
type textarea "x"
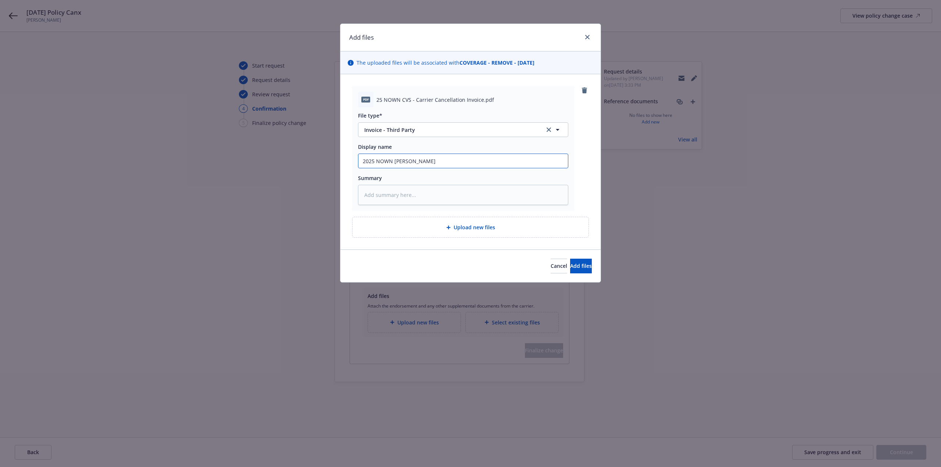
type input "2025 NOWN [PERSON_NAME]"
type textarea "x"
type input "2025 NOWN carrier"
type textarea "x"
type input "2025 NOWN carrier"
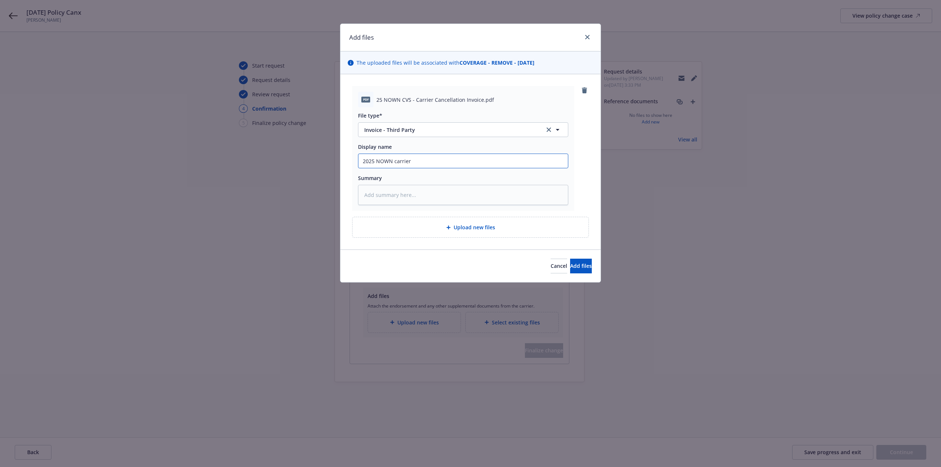
type textarea "x"
type input "2025 NOWN carrier i"
type textarea "x"
type input "2025 NOWN carrier in"
type textarea "x"
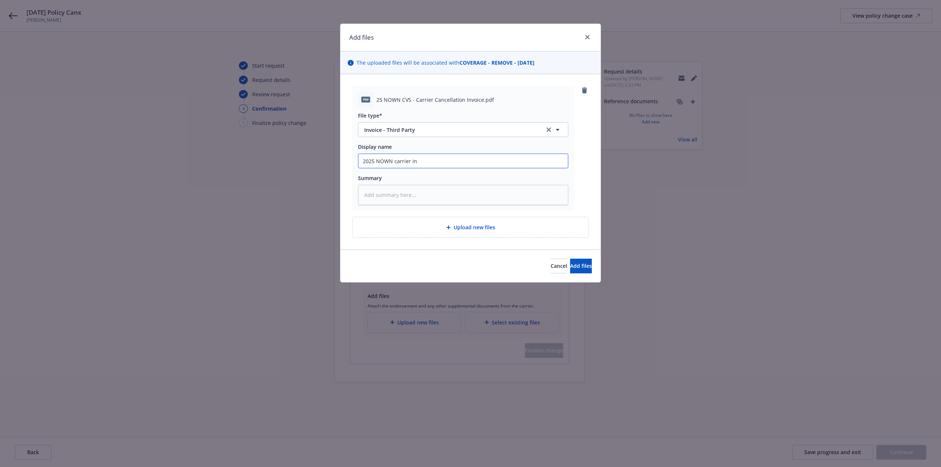
type input "2025 NOWN carrier inv"
type textarea "x"
type input "2025 NOWN carrier invo"
type textarea "x"
type input "2025 NOWN carrier invoi"
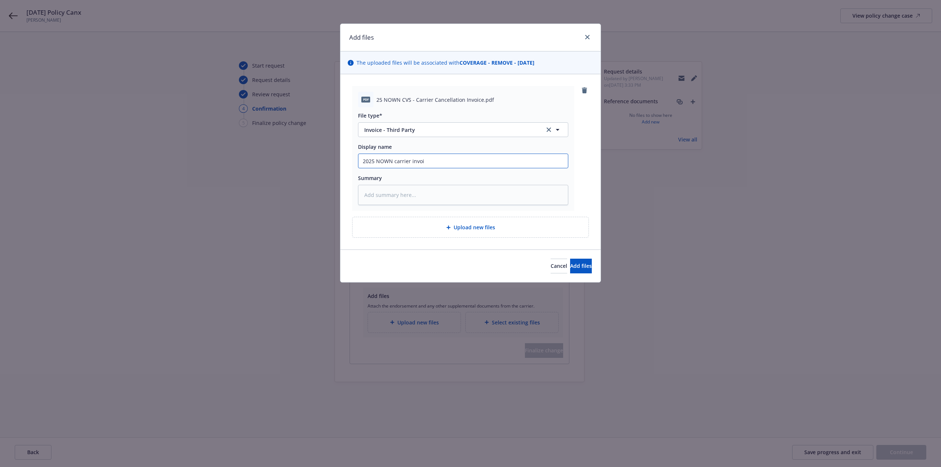
type textarea "x"
type input "2025 NOWN carrier invoic"
type textarea "x"
type input "2025 NOWN carrier invoice"
type textarea "x"
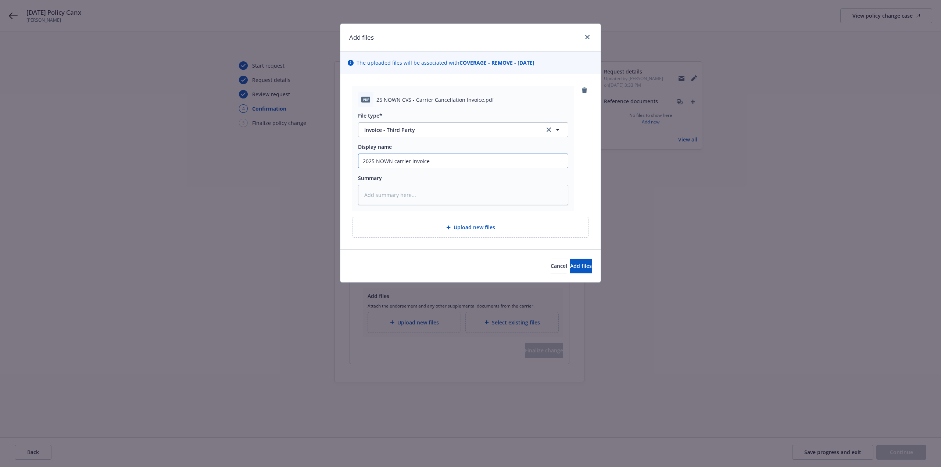
type input "2025 NOWN carrier invoice"
type textarea "x"
type input "2025 NOWN carrier invoice -"
type textarea "x"
type input "2025 NOWN carrier invoice -$"
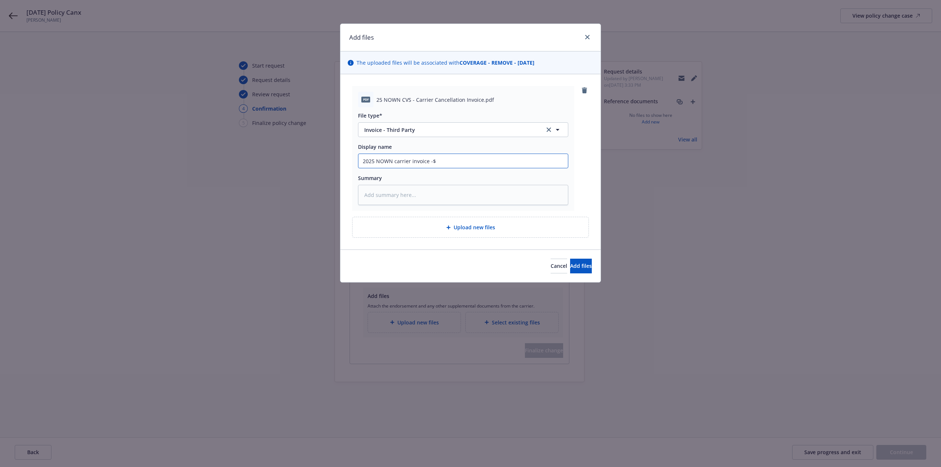
type textarea "x"
type input "2025 NOWN carrier invoice -$2"
type textarea "x"
type input "2025 NOWN carrier invoice -$24"
type textarea "x"
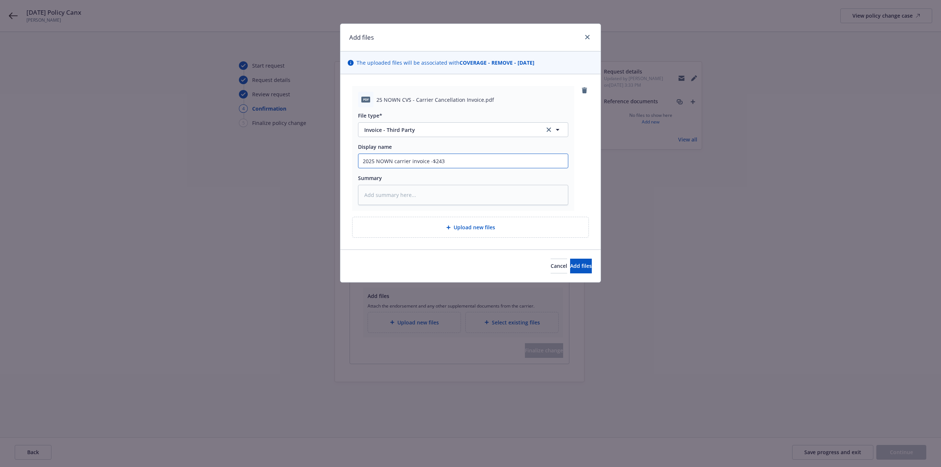
type input "2025 NOWN carrier invoice -$243"
drag, startPoint x: 395, startPoint y: 161, endPoint x: 463, endPoint y: 156, distance: 67.8
click at [463, 156] on input "2025 NOWN carrier invoice -$243" at bounding box center [463, 161] width 210 height 14
click at [387, 194] on textarea at bounding box center [463, 195] width 210 height 20
type textarea "x"
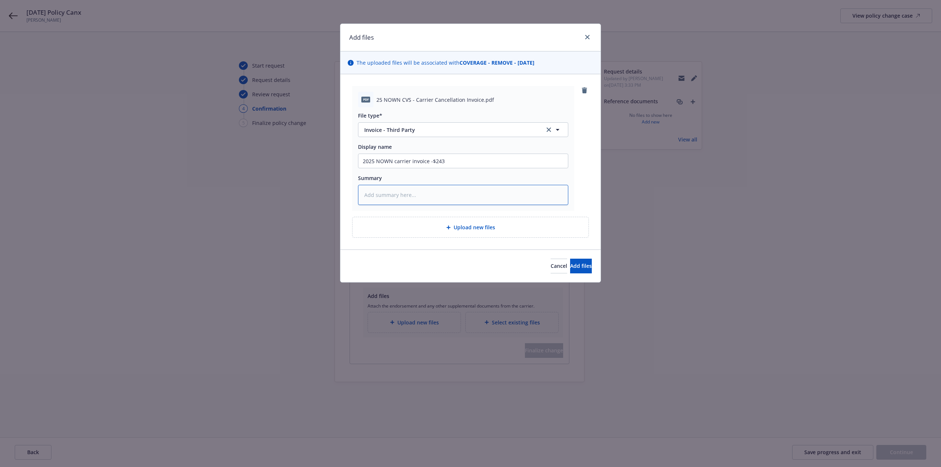
type textarea "2"
type textarea "x"
type textarea "25"
type textarea "x"
type textarea "25"
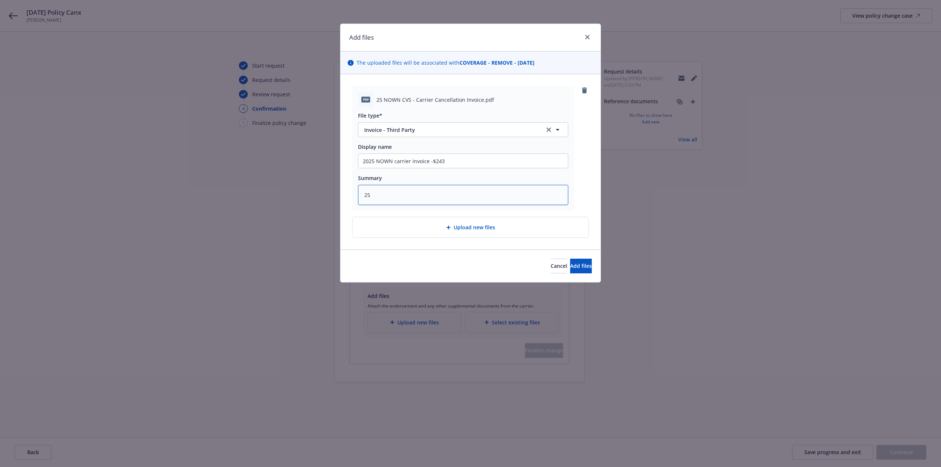
type textarea "x"
type textarea "25 N"
type textarea "x"
type textarea "25 NO"
type textarea "x"
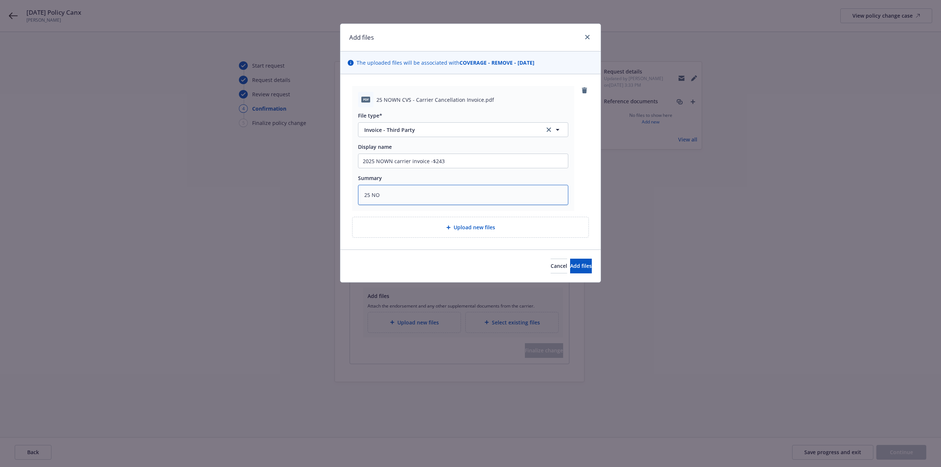
type textarea "25 NOW"
type textarea "x"
type textarea "25 NOWN"
type textarea "x"
type textarea "25 NOWN"
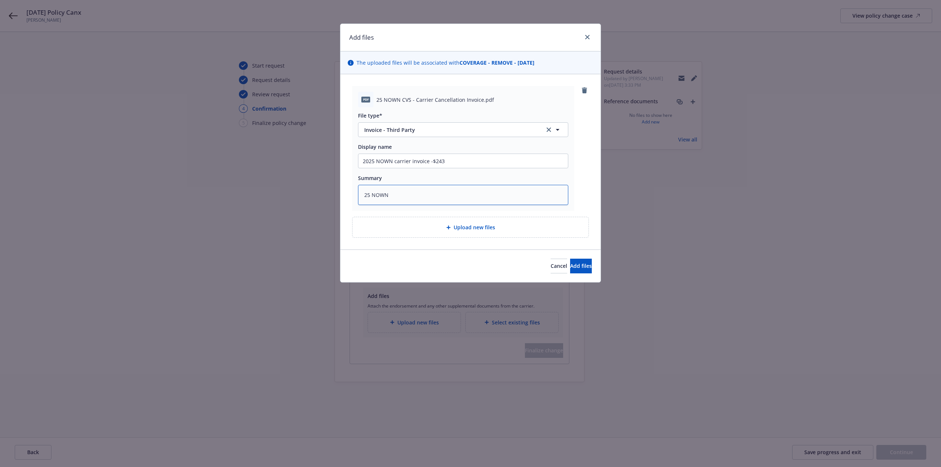
type textarea "x"
type textarea "25 NOWN C"
type textarea "x"
type textarea "25 NOWN CV"
type textarea "x"
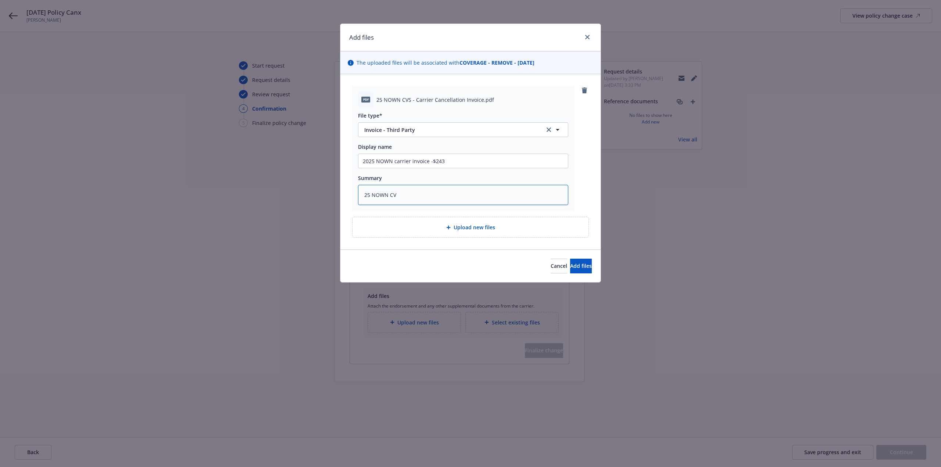
type textarea "25 NOWN CVS"
type textarea "x"
type textarea "25 NOWN CVS"
paste textarea "carrier invoice -$243"
type textarea "x"
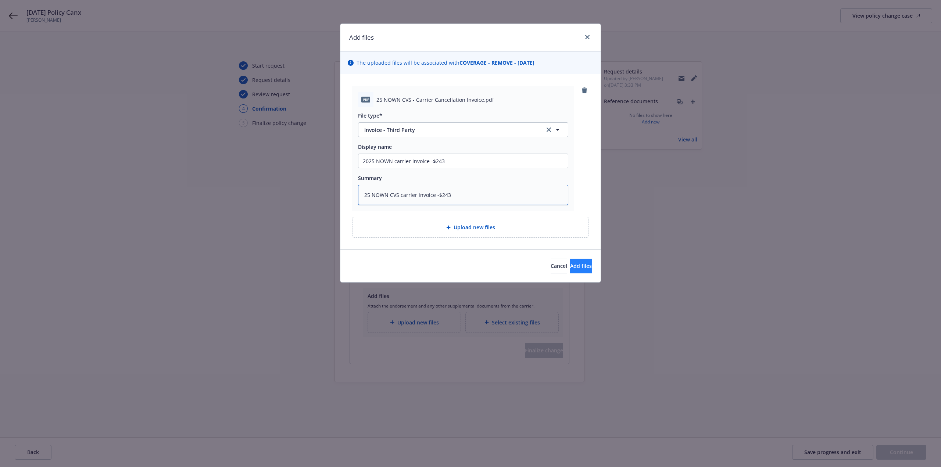
type textarea "25 NOWN CVS carrier invoice -$243"
click at [570, 266] on span "Add files" at bounding box center [581, 266] width 22 height 7
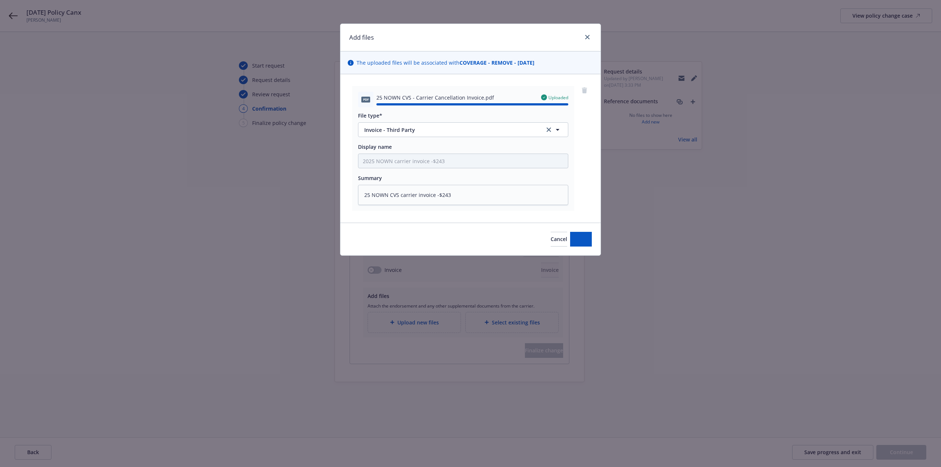
type textarea "x"
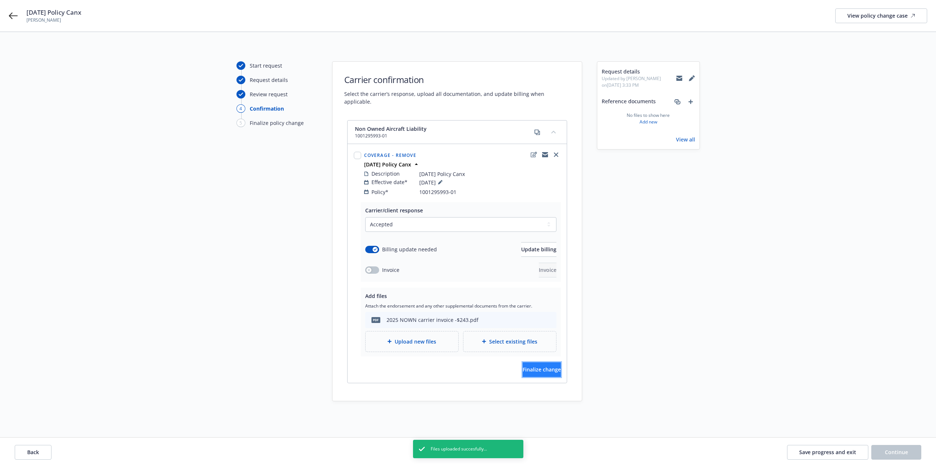
click at [522, 363] on button "Finalize change" at bounding box center [541, 370] width 38 height 15
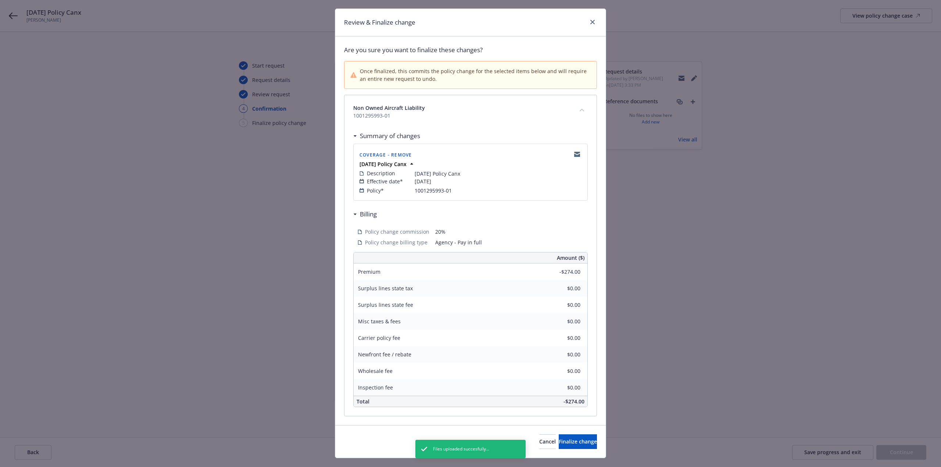
scroll to position [30, 0]
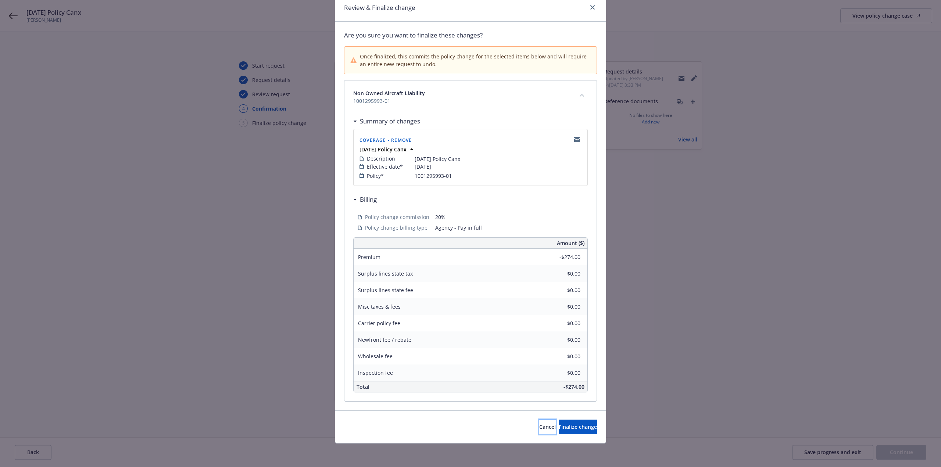
click at [539, 422] on button "Cancel" at bounding box center [547, 427] width 17 height 15
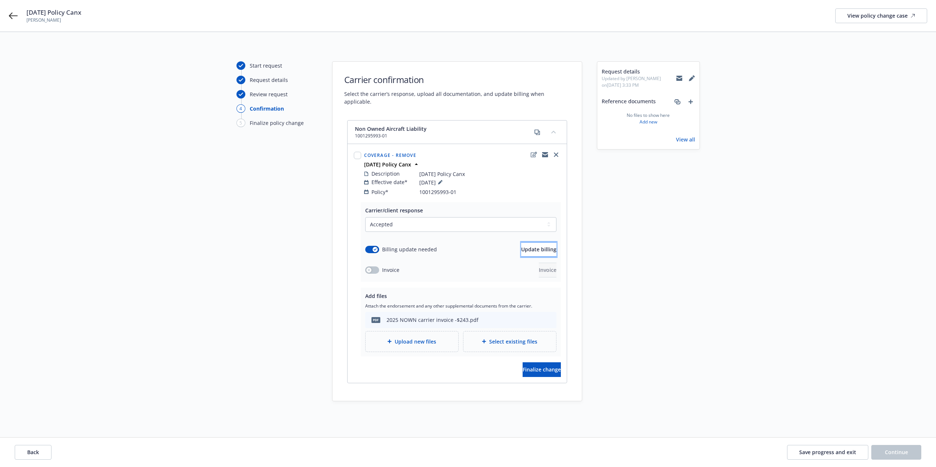
click at [521, 245] on button "Update billing" at bounding box center [538, 249] width 35 height 15
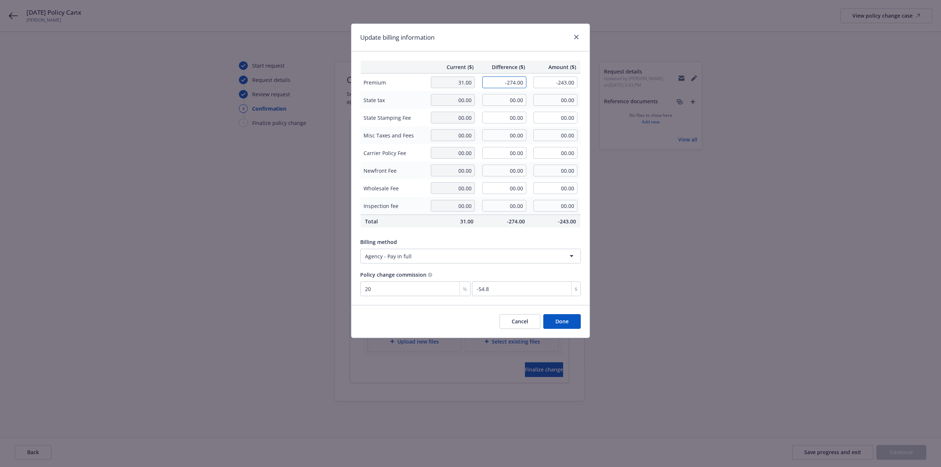
click at [508, 83] on input "-274.00" at bounding box center [504, 82] width 44 height 12
type input "-212.00"
type input "-181.00"
type input "-42.4"
click at [561, 326] on button "Done" at bounding box center [562, 321] width 38 height 15
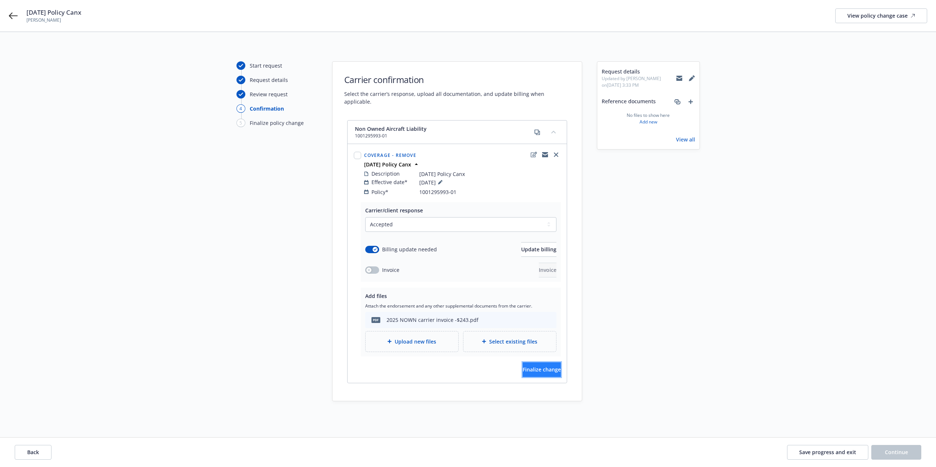
click at [534, 366] on span "Finalize change" at bounding box center [541, 369] width 38 height 7
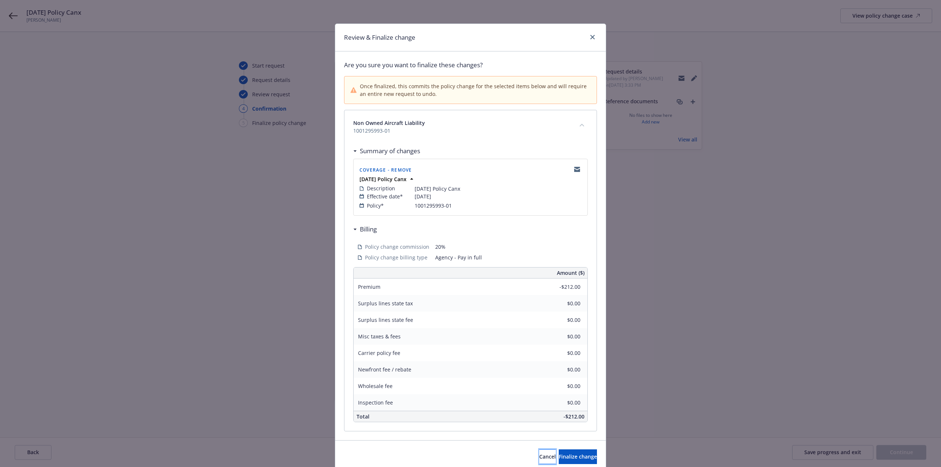
click at [539, 458] on span "Cancel" at bounding box center [547, 456] width 17 height 7
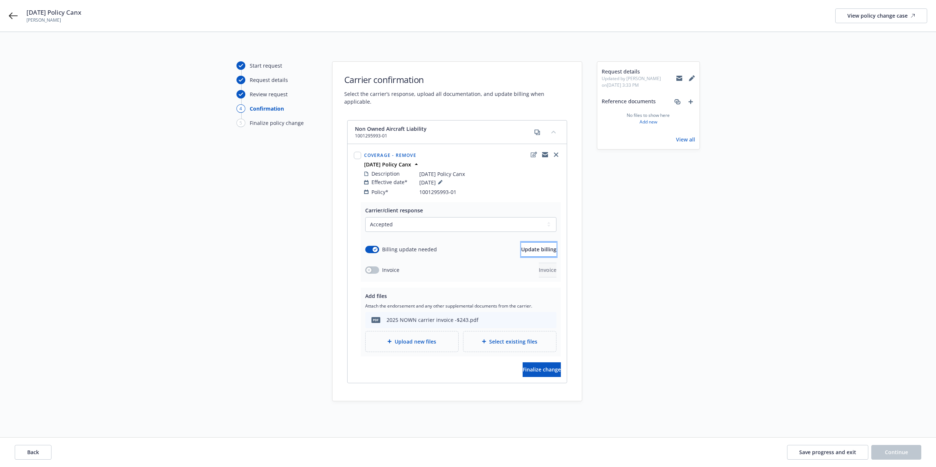
click at [521, 245] on button "Update billing" at bounding box center [538, 249] width 35 height 15
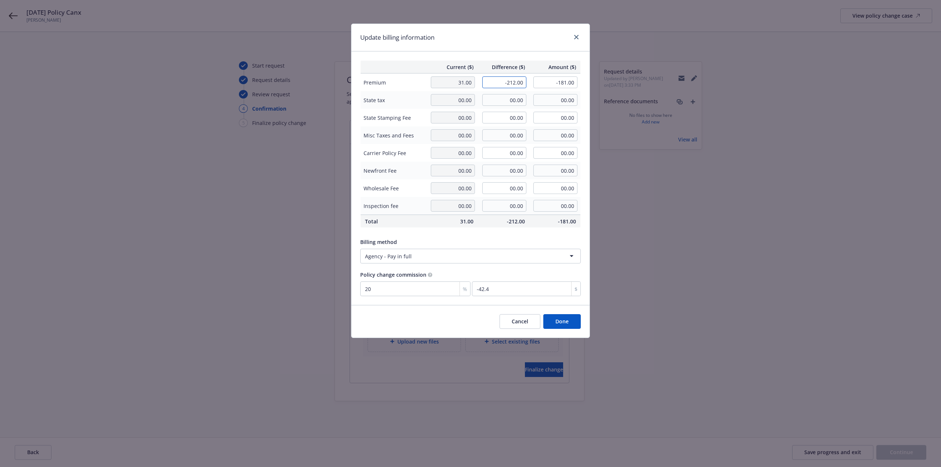
click at [510, 81] on input "-212.00" at bounding box center [504, 82] width 44 height 12
type input "-243.00"
type input "-212.00"
type input "-48.6"
click at [551, 322] on button "Done" at bounding box center [562, 321] width 38 height 15
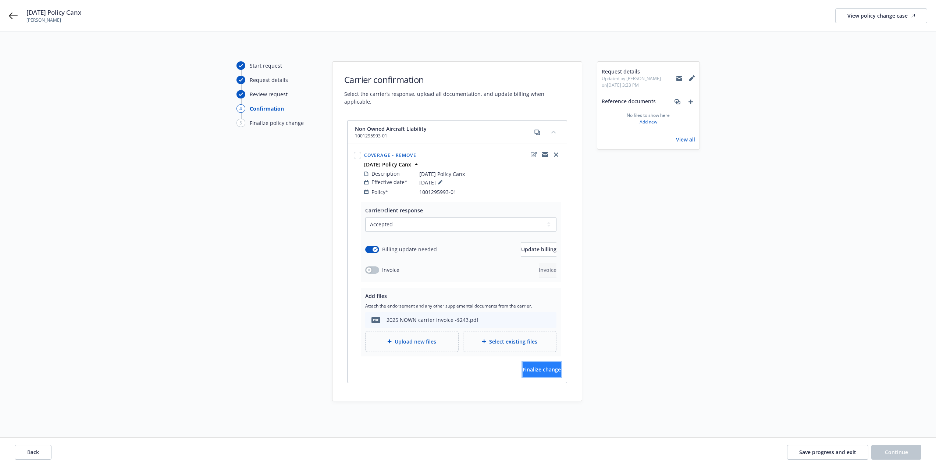
click at [525, 366] on span "Finalize change" at bounding box center [541, 369] width 38 height 7
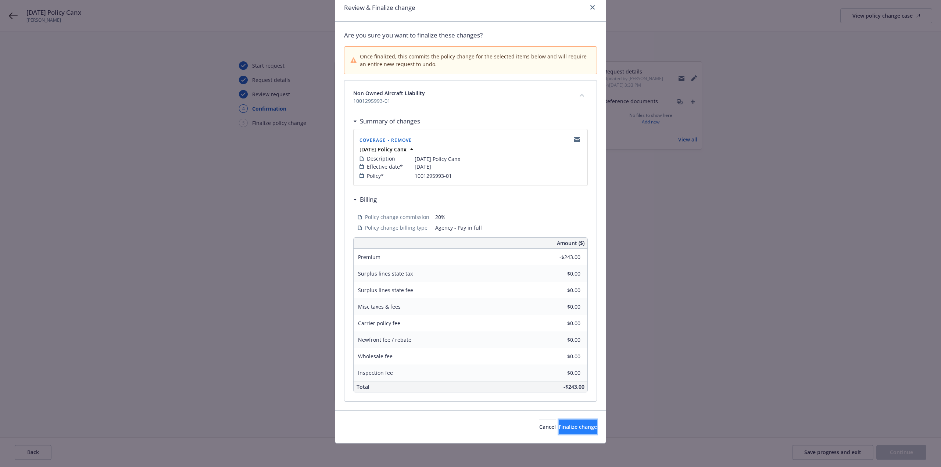
click at [589, 425] on button "Finalize change" at bounding box center [578, 427] width 38 height 15
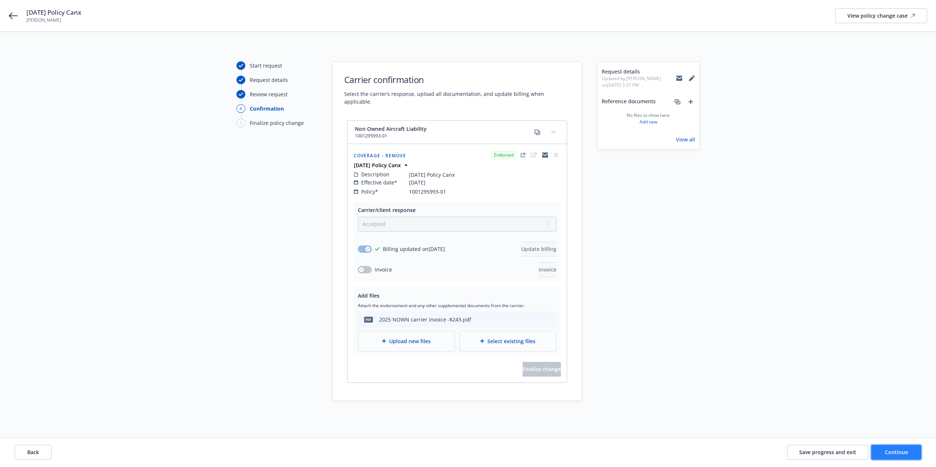
click at [903, 453] on span "Continue" at bounding box center [896, 452] width 23 height 7
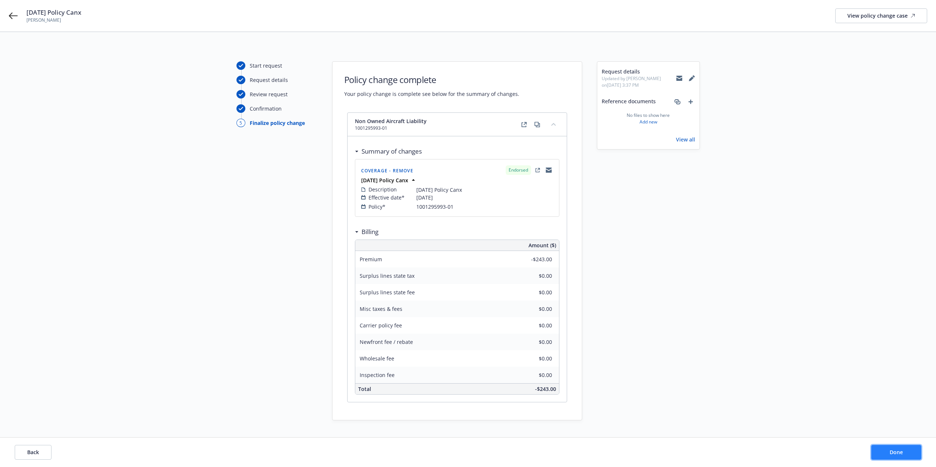
click at [895, 454] on span "Done" at bounding box center [895, 452] width 13 height 7
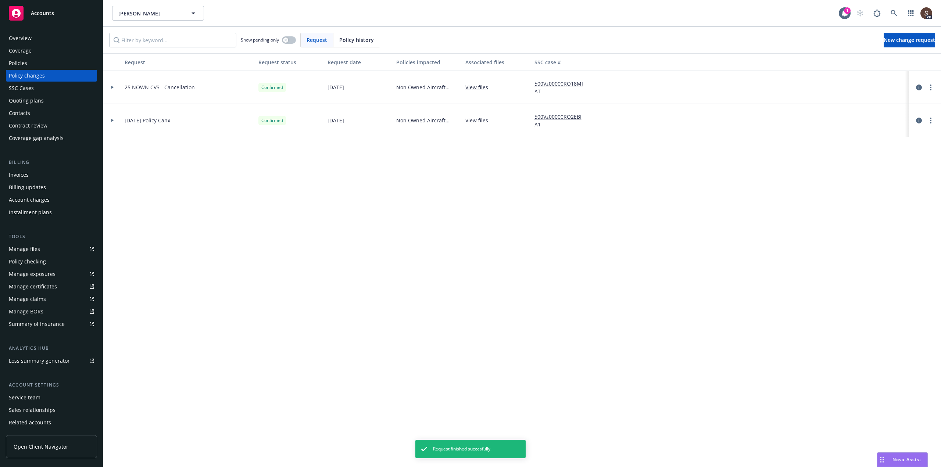
click at [20, 170] on div "Invoices" at bounding box center [19, 175] width 20 height 12
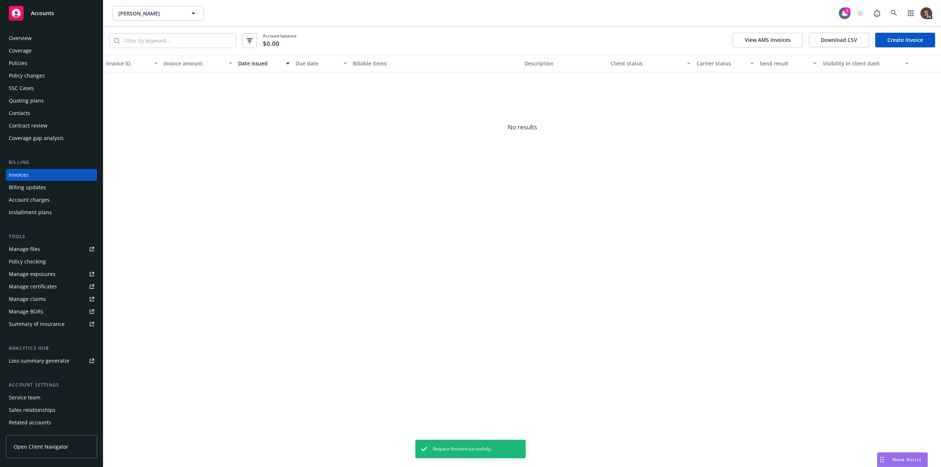
click at [895, 38] on link "Create Invoice" at bounding box center [905, 40] width 60 height 15
